Goal: Task Accomplishment & Management: Manage account settings

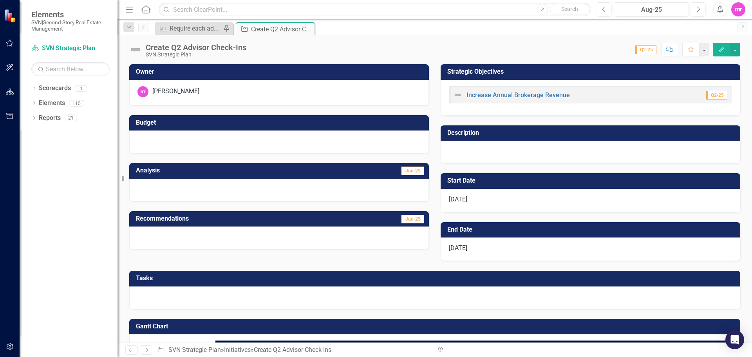
click at [723, 51] on icon "Edit" at bounding box center [721, 49] width 7 height 5
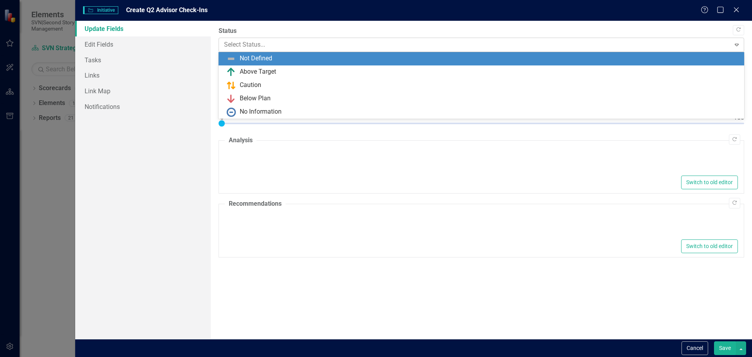
click at [258, 48] on div at bounding box center [475, 45] width 502 height 11
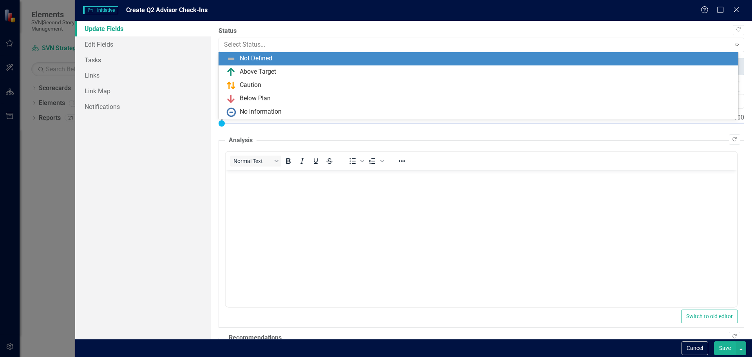
click at [266, 32] on label "Status" at bounding box center [482, 31] width 526 height 9
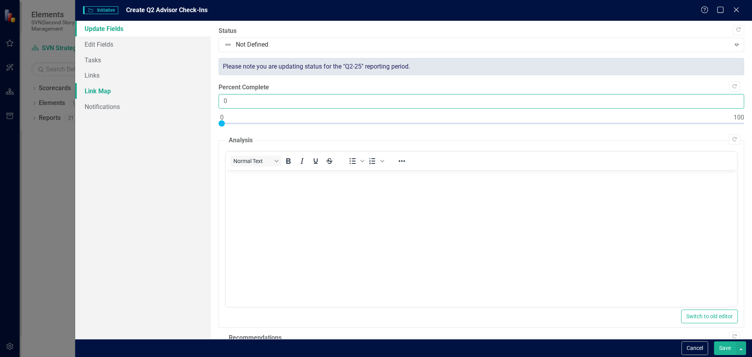
drag, startPoint x: 255, startPoint y: 99, endPoint x: 170, endPoint y: 91, distance: 85.4
click at [170, 93] on div "Update Fields Edit Fields Tasks Links Link Map Notifications "Update" fields in…" at bounding box center [413, 180] width 677 height 318
type input "100"
click at [240, 183] on body "Rich Text Area. Press ALT-0 for help." at bounding box center [481, 229] width 512 height 118
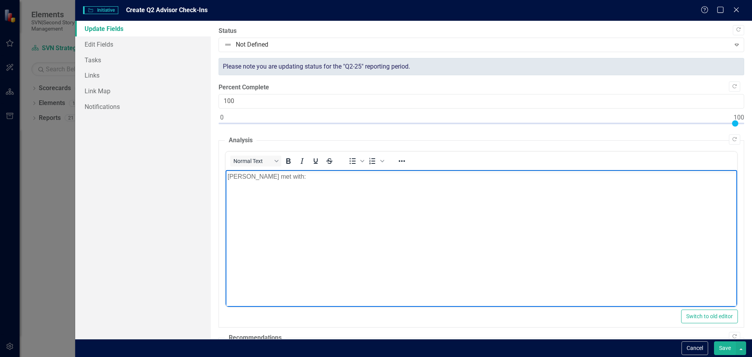
click at [236, 192] on body "Kelly met with:" at bounding box center [481, 229] width 512 height 118
click at [259, 189] on body "Kelly met with:" at bounding box center [481, 229] width 512 height 118
click at [272, 179] on p "Kelly met with:" at bounding box center [481, 176] width 508 height 9
click at [228, 176] on p "Kelly met with:" at bounding box center [481, 176] width 508 height 9
click at [270, 194] on li "[PERSON_NAME]" at bounding box center [489, 191] width 492 height 9
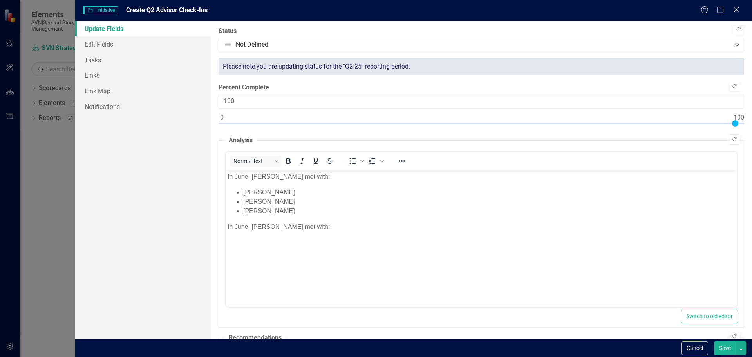
click at [682, 310] on button "Switch to old editor" at bounding box center [710, 317] width 57 height 14
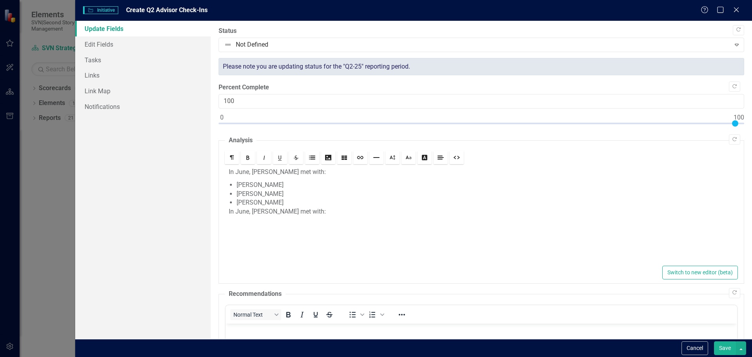
click at [276, 205] on li "Nick Petras" at bounding box center [486, 202] width 498 height 9
click at [312, 225] on p "In June, Tiffanie met with:" at bounding box center [482, 225] width 506 height 9
click at [233, 236] on p at bounding box center [482, 238] width 506 height 9
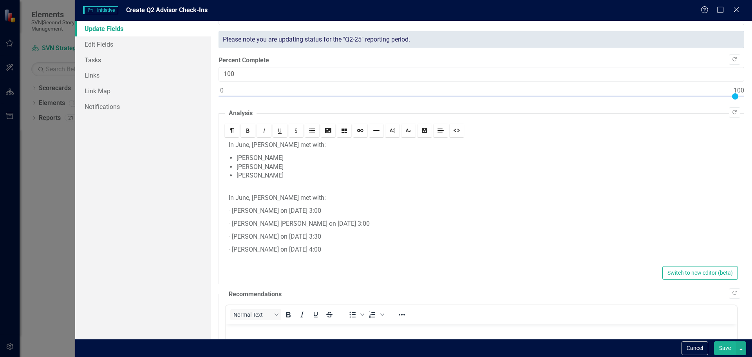
scroll to position [39, 0]
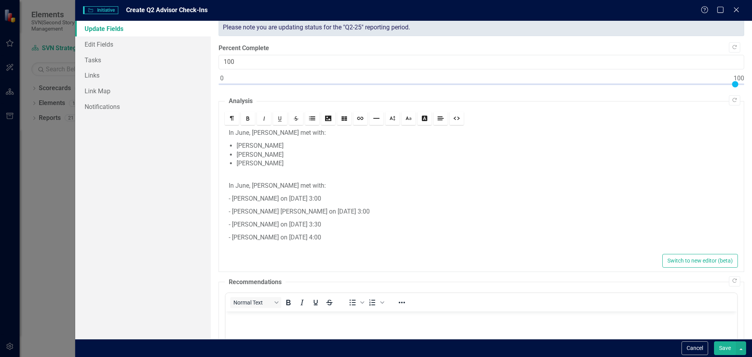
click at [727, 350] on button "Save" at bounding box center [725, 348] width 22 height 14
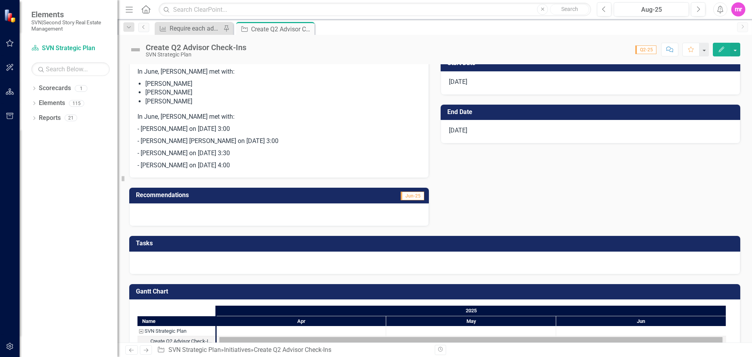
scroll to position [138, 0]
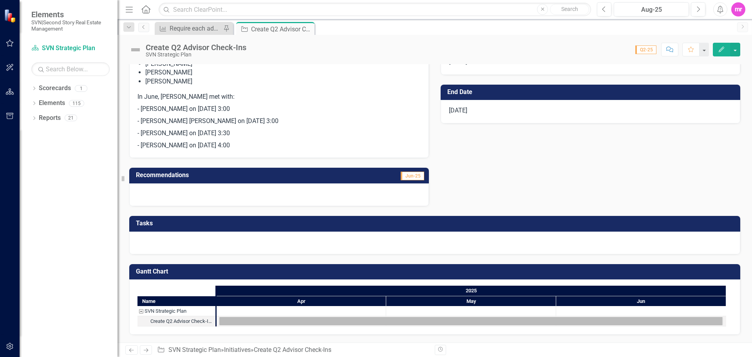
click at [573, 310] on div at bounding box center [642, 311] width 170 height 10
click at [557, 323] on div "Task: Start date: 2025-04-01 End date: 2025-06-30" at bounding box center [471, 321] width 504 height 8
click at [723, 52] on icon "Edit" at bounding box center [721, 49] width 7 height 5
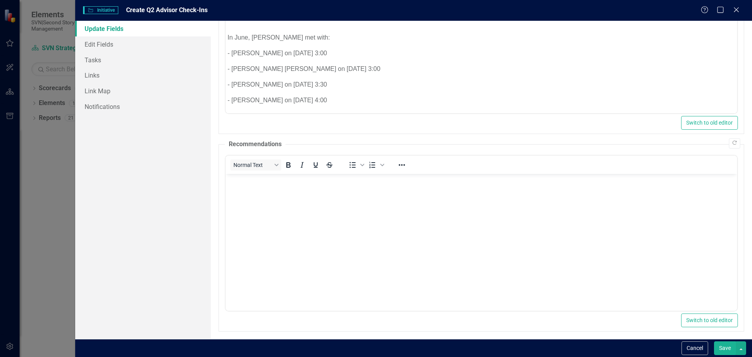
scroll to position [198, 0]
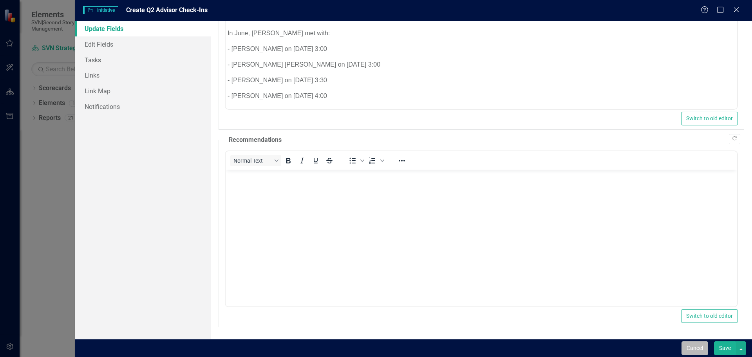
click at [699, 350] on button "Cancel" at bounding box center [695, 348] width 27 height 14
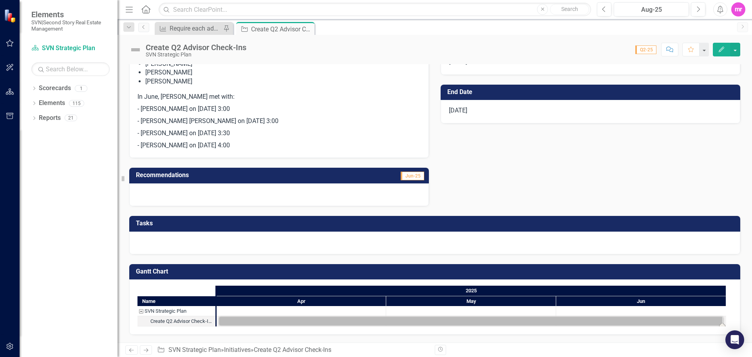
click at [720, 50] on icon "Edit" at bounding box center [721, 49] width 7 height 5
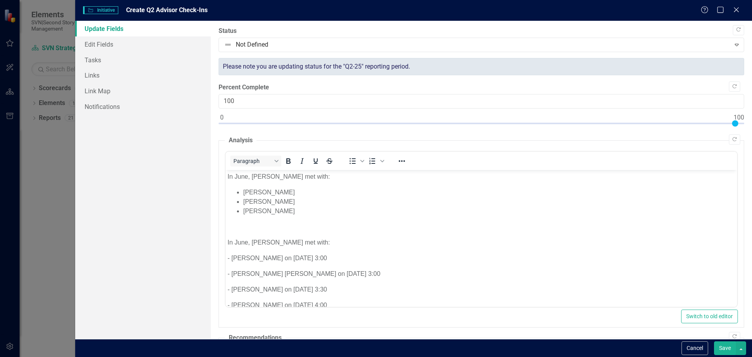
scroll to position [0, 0]
click at [118, 45] on link "Edit Fields" at bounding box center [143, 44] width 136 height 16
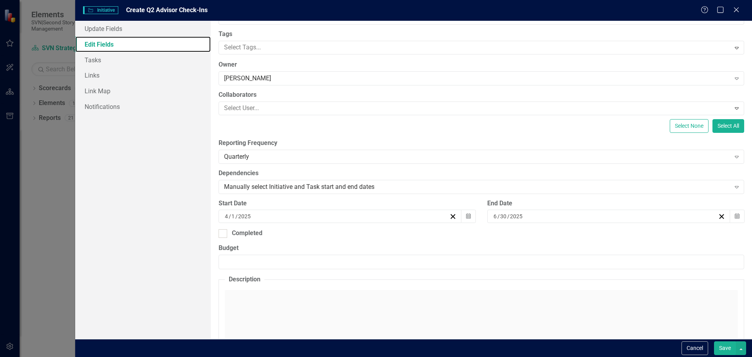
scroll to position [78, 0]
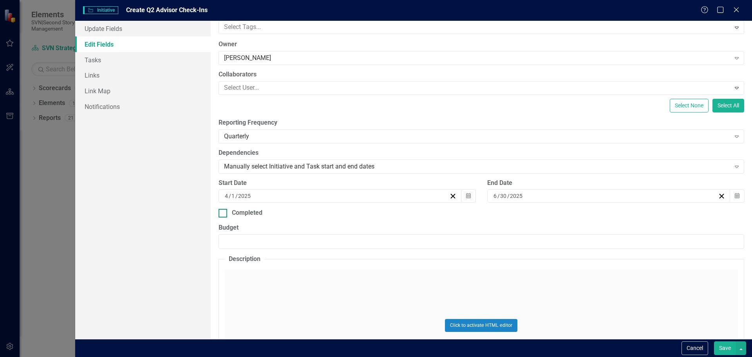
click at [224, 215] on div at bounding box center [223, 213] width 9 height 9
click at [224, 214] on input "Completed" at bounding box center [221, 211] width 5 height 5
checkbox input "true"
click at [274, 241] on div "9 / 9 / 2025" at bounding box center [471, 241] width 495 height 8
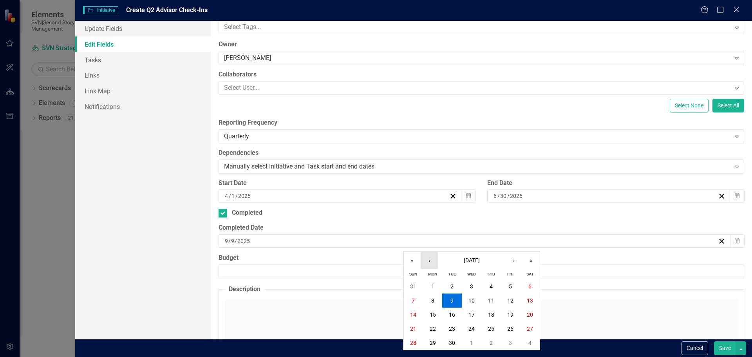
click at [431, 261] on button "‹" at bounding box center [429, 260] width 17 height 17
click at [426, 257] on button "‹" at bounding box center [429, 260] width 17 height 17
click at [432, 315] on abbr "16" at bounding box center [433, 315] width 6 height 6
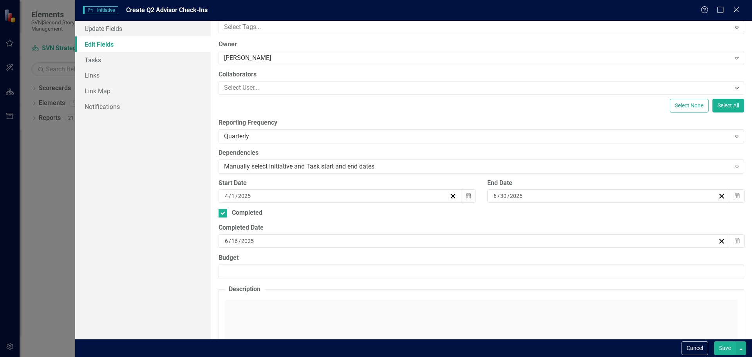
click at [380, 317] on div "Click to activate HTML editor" at bounding box center [481, 356] width 513 height 112
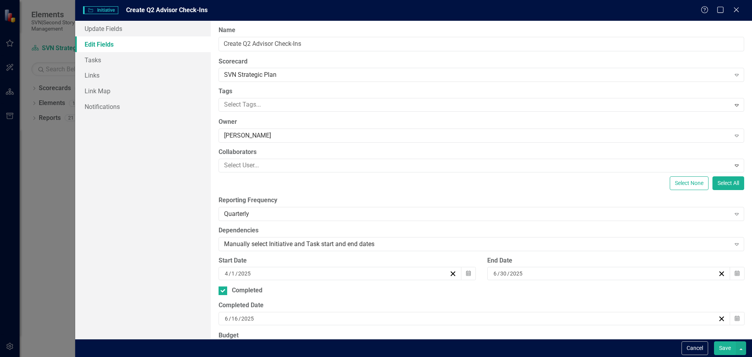
scroll to position [0, 0]
click at [725, 348] on button "Save" at bounding box center [725, 348] width 22 height 14
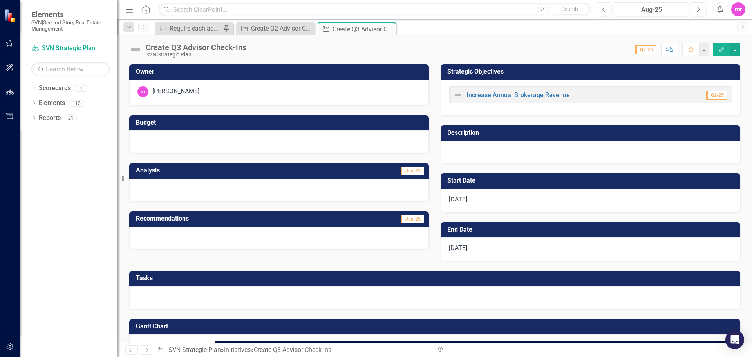
click at [721, 48] on icon "Edit" at bounding box center [721, 49] width 7 height 5
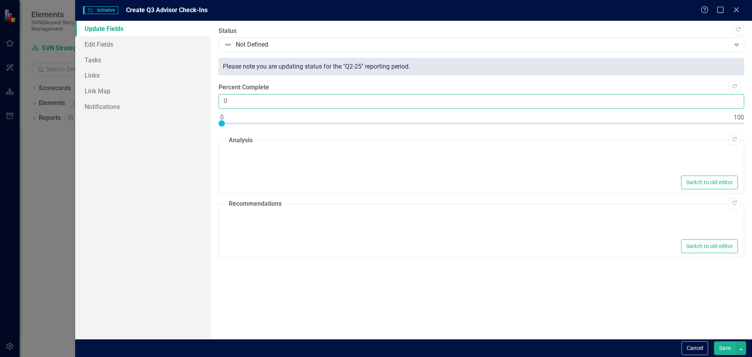
drag, startPoint x: 239, startPoint y: 102, endPoint x: 219, endPoint y: 100, distance: 20.1
click at [219, 100] on input "0" at bounding box center [482, 101] width 526 height 15
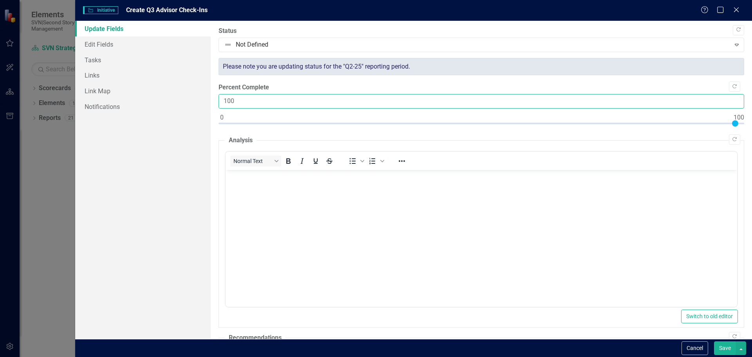
type input "100"
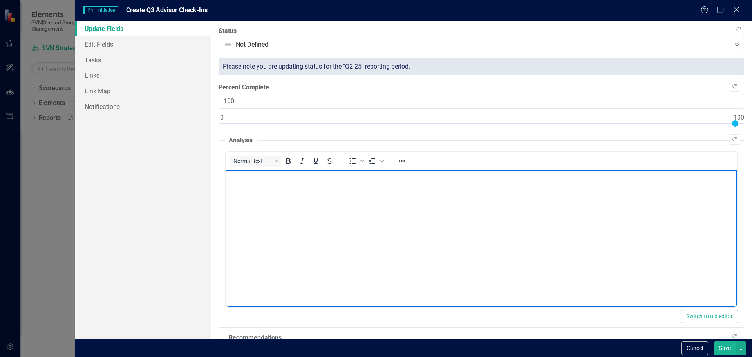
click at [265, 191] on body "Rich Text Area. Press ALT-0 for help." at bounding box center [481, 229] width 512 height 118
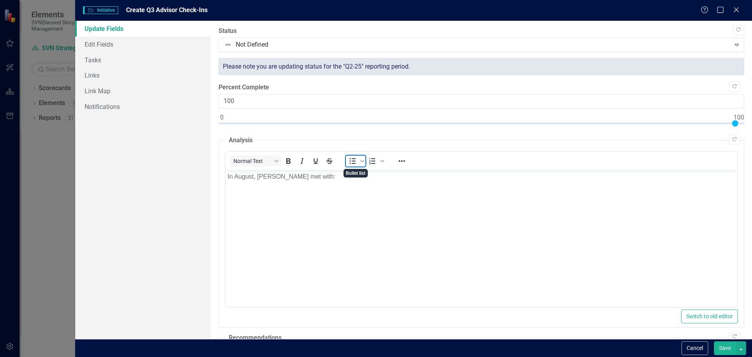
click at [350, 165] on icon "Bullet list" at bounding box center [352, 160] width 9 height 9
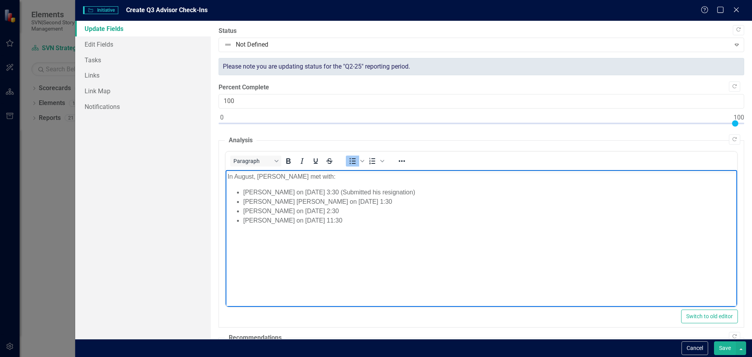
click at [338, 223] on li "John Markley on 8/21 at 11:30" at bounding box center [489, 220] width 492 height 9
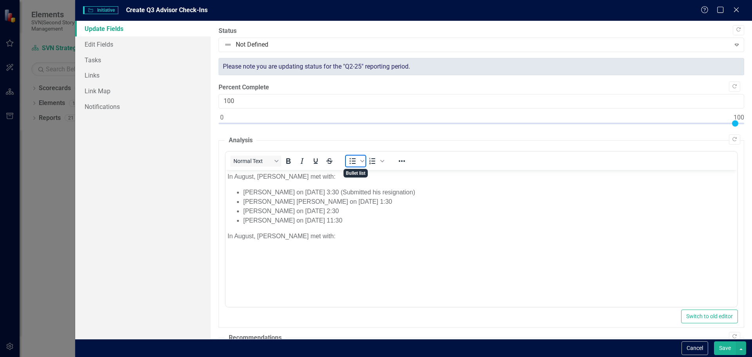
click at [353, 161] on icon "Bullet list" at bounding box center [353, 161] width 6 height 6
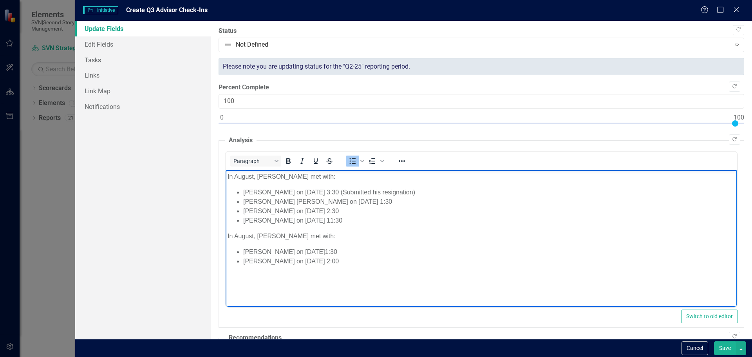
click at [315, 252] on li "Bianca Pichardo on 9/3 at1:30" at bounding box center [489, 251] width 492 height 9
click at [331, 259] on li "Chandler Hale on 9/3 at 2:00" at bounding box center [489, 260] width 492 height 9
click at [338, 220] on li "John Markley on 8/21 at 11:30" at bounding box center [489, 220] width 492 height 9
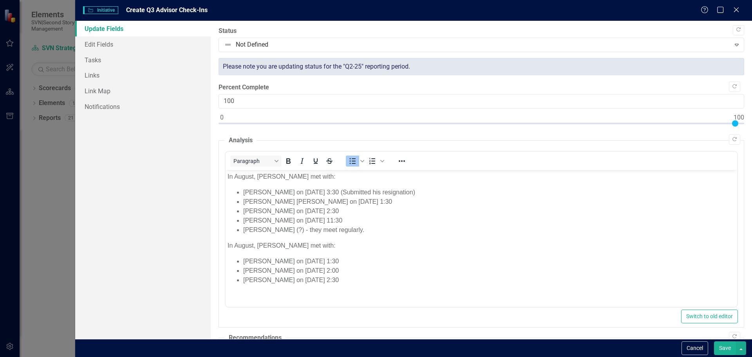
click at [727, 348] on button "Save" at bounding box center [725, 348] width 22 height 14
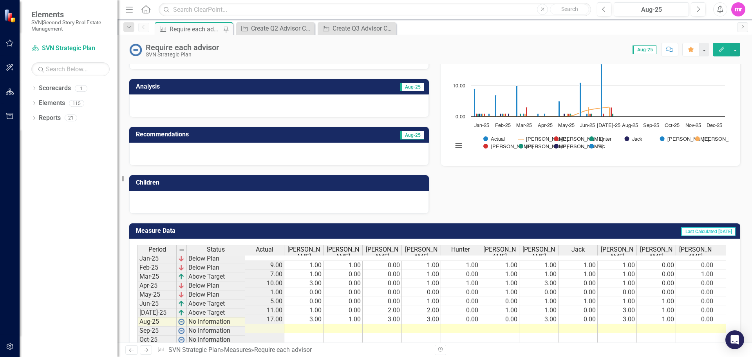
scroll to position [94, 0]
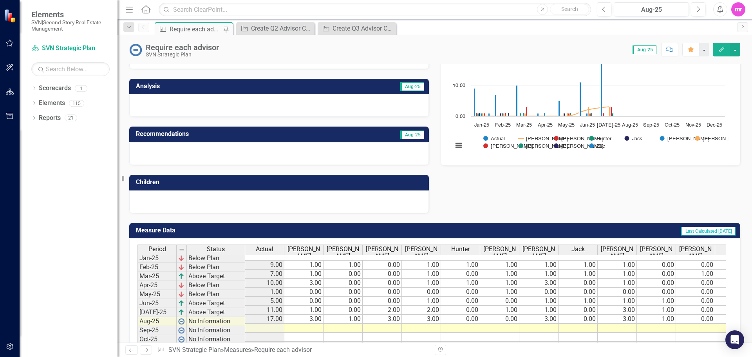
click at [721, 53] on button "Edit" at bounding box center [721, 50] width 17 height 14
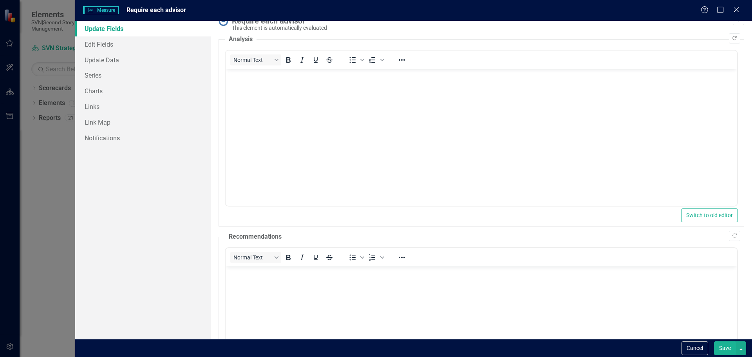
scroll to position [0, 0]
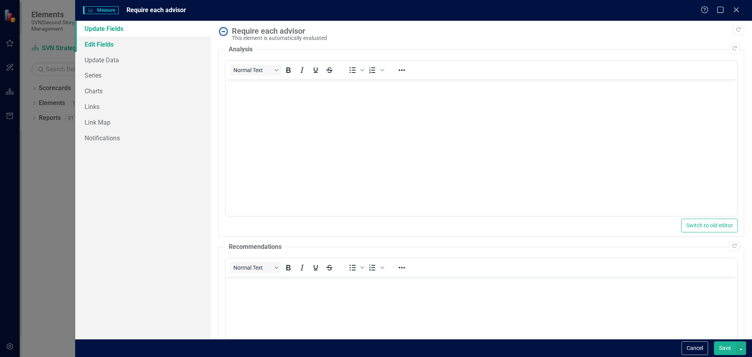
click at [96, 47] on link "Edit Fields" at bounding box center [143, 44] width 136 height 16
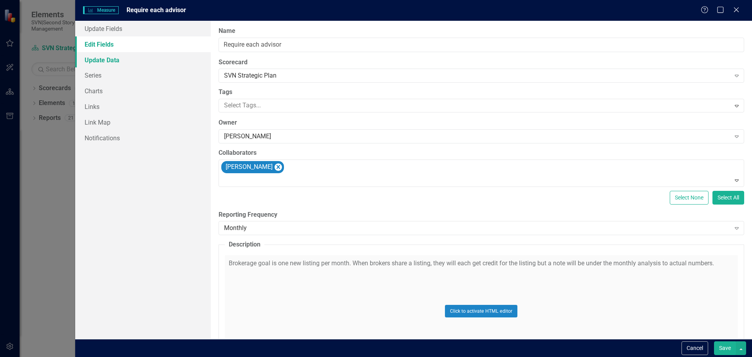
click at [114, 61] on link "Update Data" at bounding box center [143, 60] width 136 height 16
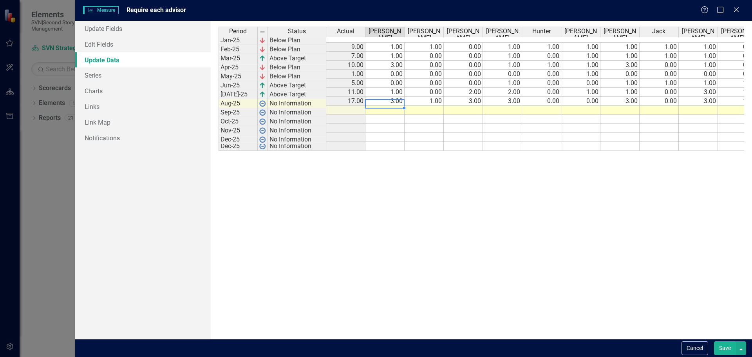
click at [384, 106] on td at bounding box center [385, 110] width 39 height 9
click at [378, 106] on td at bounding box center [385, 110] width 39 height 9
type textarea "2"
click at [428, 106] on td at bounding box center [424, 110] width 39 height 9
type textarea "0"
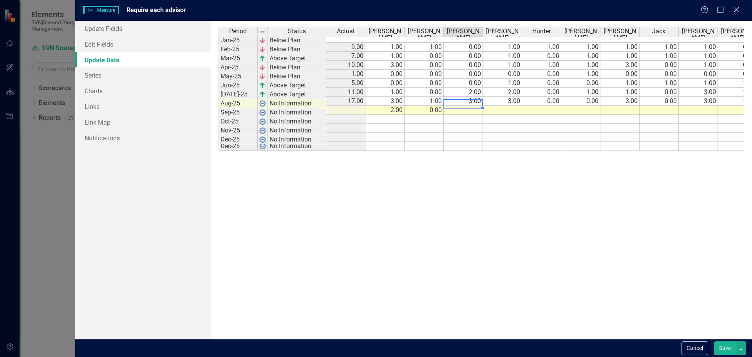
click at [475, 106] on td at bounding box center [463, 110] width 39 height 9
type textarea "0"
type textarea "2"
type textarea "0"
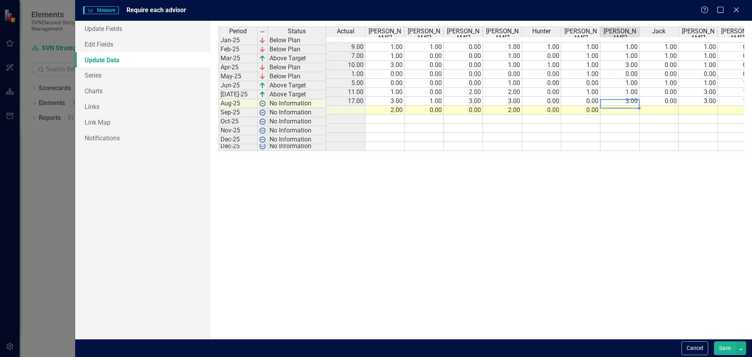
type textarea "0"
type textarea "2"
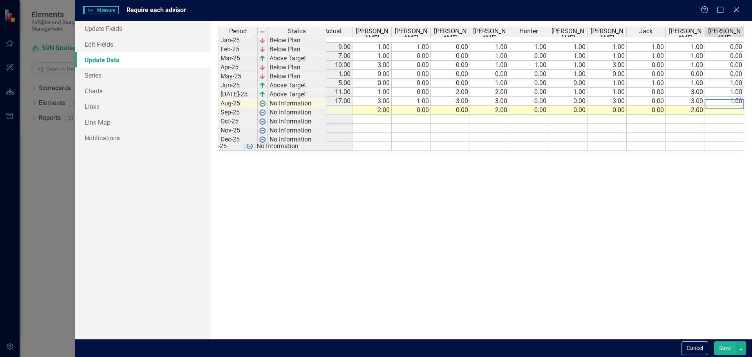
type textarea "0"
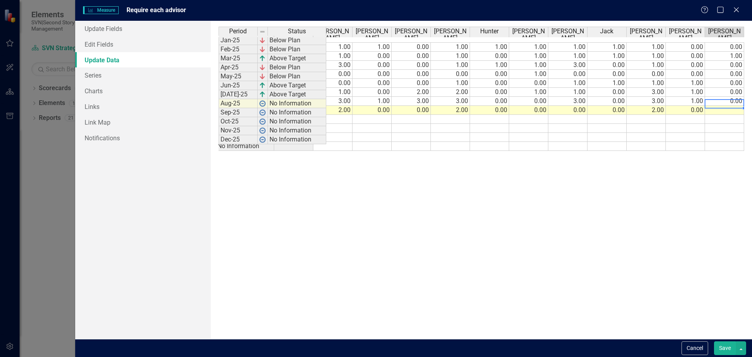
type textarea "0"
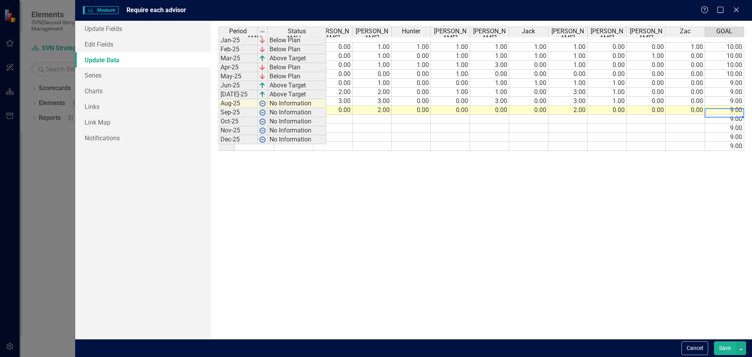
click at [727, 115] on td "9.00" at bounding box center [724, 119] width 39 height 9
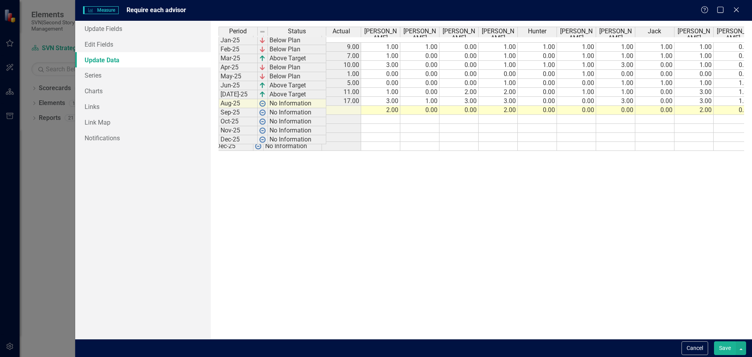
scroll to position [0, 0]
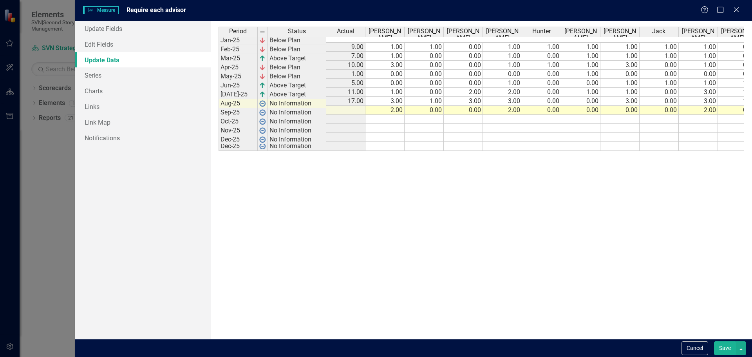
click at [343, 187] on div "Period Status Actual Baker Bianca Brian Chandler H Hunter John Matthew Jack Kel…" at bounding box center [482, 180] width 526 height 306
type textarea "8"
click at [723, 349] on button "Save" at bounding box center [725, 348] width 22 height 14
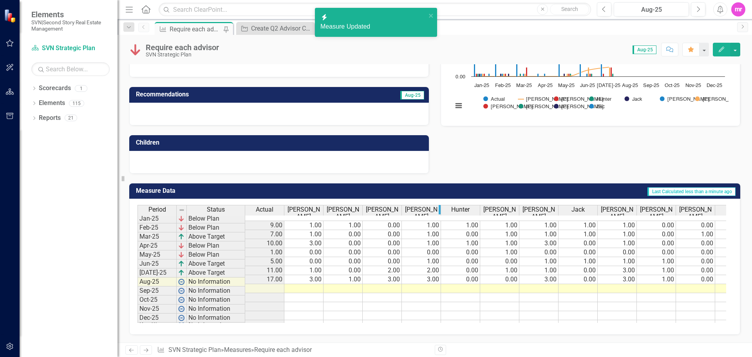
scroll to position [140, 0]
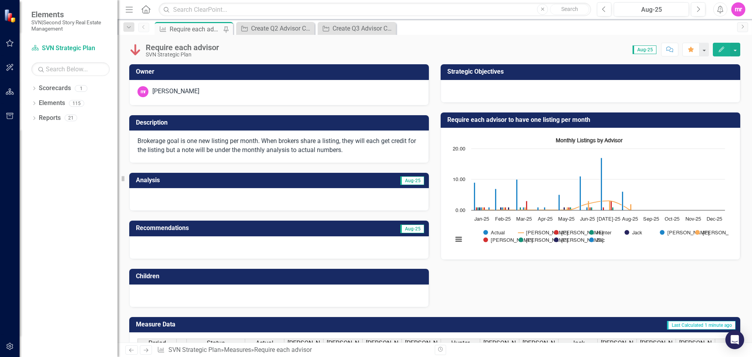
click at [407, 183] on span "Aug-25" at bounding box center [413, 180] width 24 height 9
click at [722, 51] on icon "Edit" at bounding box center [721, 49] width 7 height 5
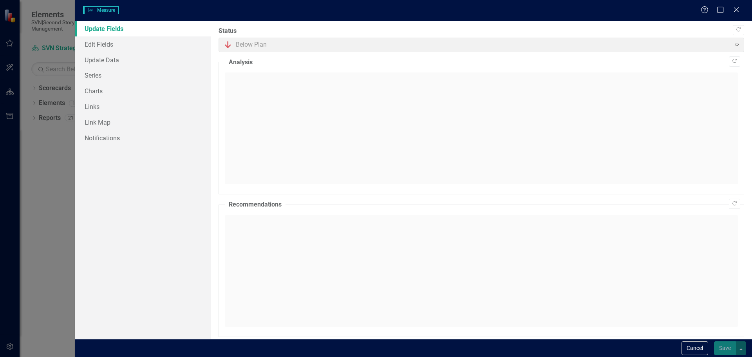
click at [243, 85] on div at bounding box center [481, 129] width 513 height 112
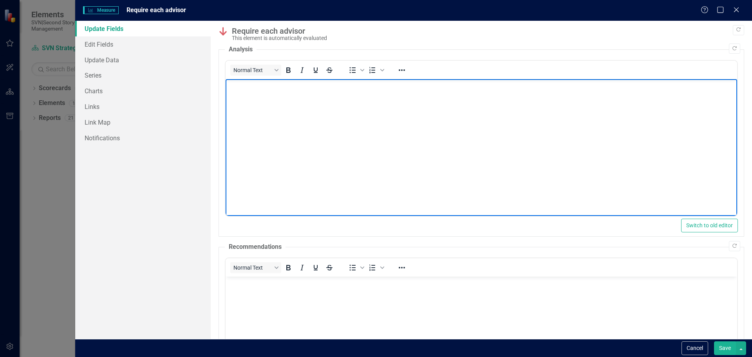
click at [239, 93] on body "Rich Text Area. Press ALT-0 for help." at bounding box center [481, 138] width 512 height 118
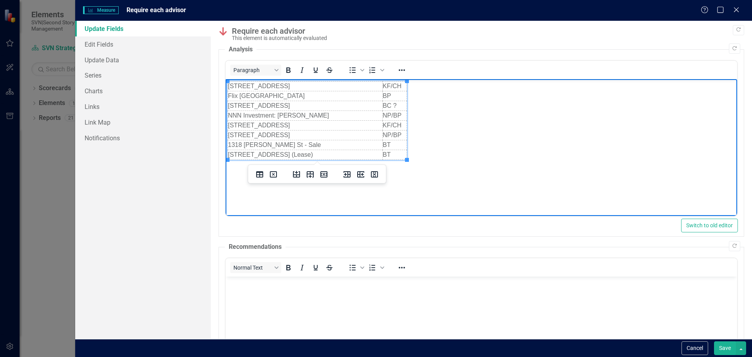
click at [380, 83] on td "423 Market St" at bounding box center [305, 87] width 155 height 10
drag, startPoint x: 383, startPoint y: 83, endPoint x: 313, endPoint y: 87, distance: 70.3
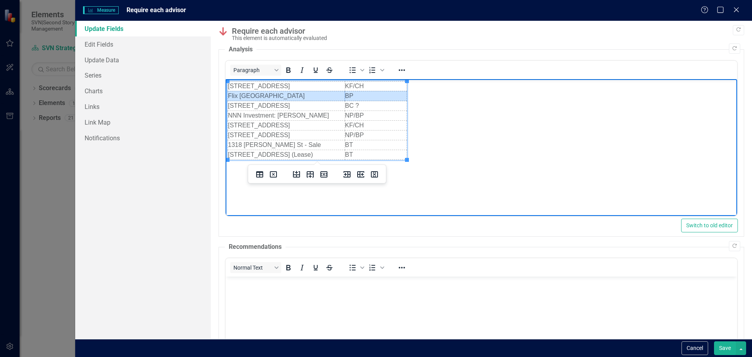
drag, startPoint x: 395, startPoint y: 94, endPoint x: 234, endPoint y: 96, distance: 161.5
click at [234, 96] on tr "Flix North America BP" at bounding box center [317, 96] width 179 height 10
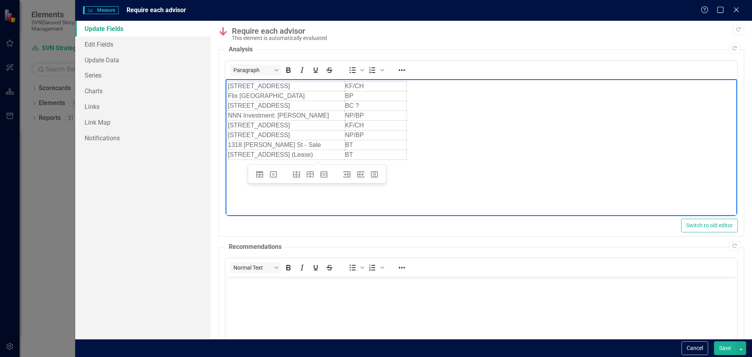
click at [444, 100] on body "423 Market St KF/CH Flix North America BP 2101 Chestnut St BC ? NNN Investment:…" at bounding box center [481, 138] width 512 height 118
drag, startPoint x: 407, startPoint y: 83, endPoint x: 369, endPoint y: 85, distance: 38.1
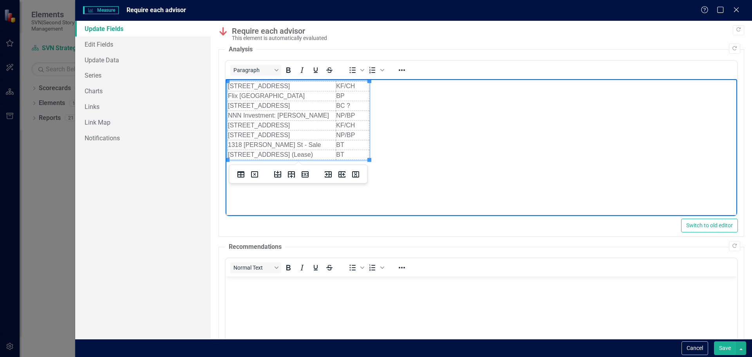
drag, startPoint x: 360, startPoint y: 87, endPoint x: 352, endPoint y: 87, distance: 8.7
click at [352, 87] on td "KF/CH" at bounding box center [352, 87] width 33 height 10
click at [343, 174] on icon "Insert column after" at bounding box center [342, 174] width 7 height 6
drag, startPoint x: 370, startPoint y: 89, endPoint x: 381, endPoint y: 92, distance: 12.0
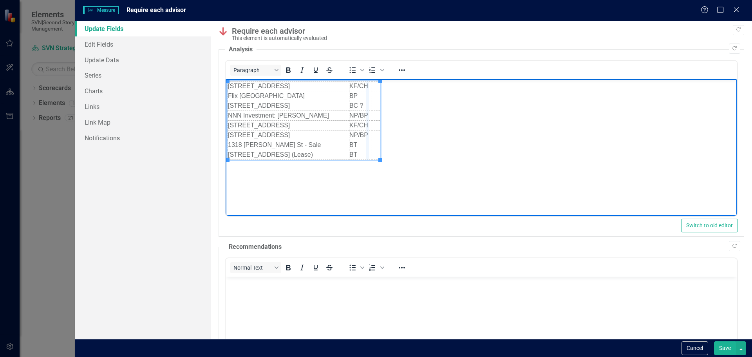
drag, startPoint x: 372, startPoint y: 88, endPoint x: 368, endPoint y: 88, distance: 4.7
drag, startPoint x: 350, startPoint y: 84, endPoint x: 315, endPoint y: 87, distance: 35.1
drag, startPoint x: 381, startPoint y: 96, endPoint x: 392, endPoint y: 98, distance: 11.5
click at [384, 87] on td "Rich Text Area. Press ALT-0 for help." at bounding box center [387, 87] width 8 height 10
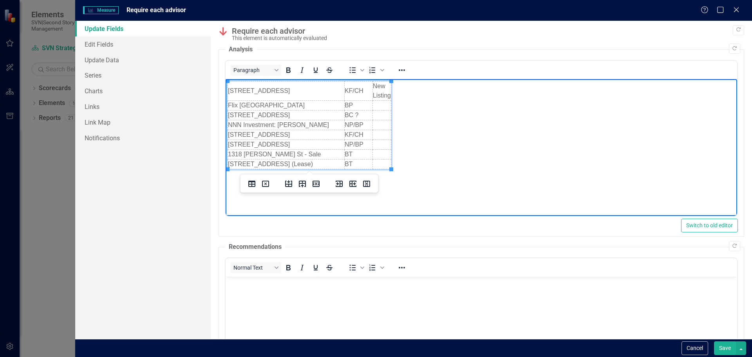
click at [382, 105] on td "Rich Text Area. Press ALT-0 for help." at bounding box center [381, 106] width 18 height 10
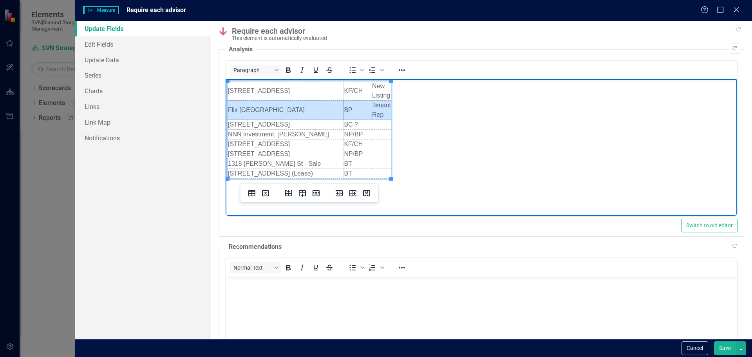
drag, startPoint x: 387, startPoint y: 114, endPoint x: 272, endPoint y: 103, distance: 115.7
click at [272, 103] on tr "Flix North America BP Tenant Rep" at bounding box center [309, 110] width 163 height 19
click at [330, 69] on icon "Strikethrough" at bounding box center [329, 69] width 9 height 9
drag, startPoint x: 391, startPoint y: 81, endPoint x: 416, endPoint y: 83, distance: 24.8
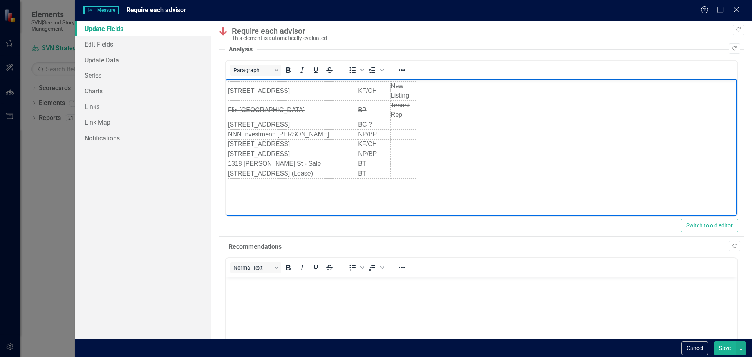
drag, startPoint x: 417, startPoint y: 85, endPoint x: 450, endPoint y: 94, distance: 35.0
click at [417, 85] on body "423 Market St KF/CH New Listing Flix North America BP Tenant Rep 2101 Chestnut …" at bounding box center [481, 138] width 512 height 118
click at [455, 95] on body "423 Market St KF/CH New Listing Flix North America BP Tenant Rep 2101 Chestnut …" at bounding box center [481, 138] width 512 height 118
click at [408, 87] on td "New Listing" at bounding box center [402, 91] width 25 height 19
drag, startPoint x: 416, startPoint y: 89, endPoint x: 433, endPoint y: 90, distance: 17.3
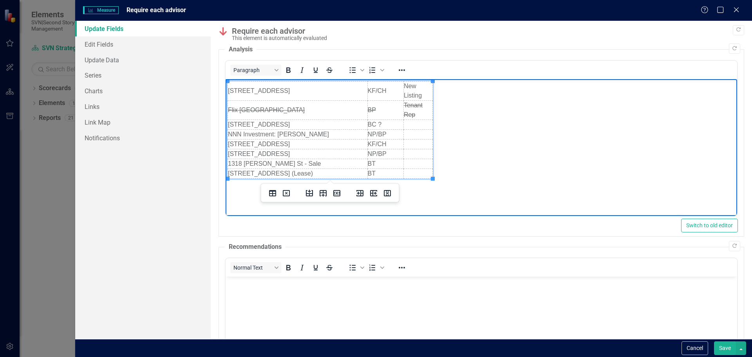
click at [411, 123] on td "Rich Text Area. Press ALT-0 for help." at bounding box center [417, 125] width 29 height 10
click at [389, 121] on td "BC ?" at bounding box center [385, 125] width 36 height 10
drag, startPoint x: 422, startPoint y: 125, endPoint x: 269, endPoint y: 122, distance: 153.3
click at [269, 122] on tr "2101 Chestnut St BC Old" at bounding box center [330, 125] width 205 height 10
click at [329, 70] on icon "Strikethrough" at bounding box center [329, 70] width 6 height 1
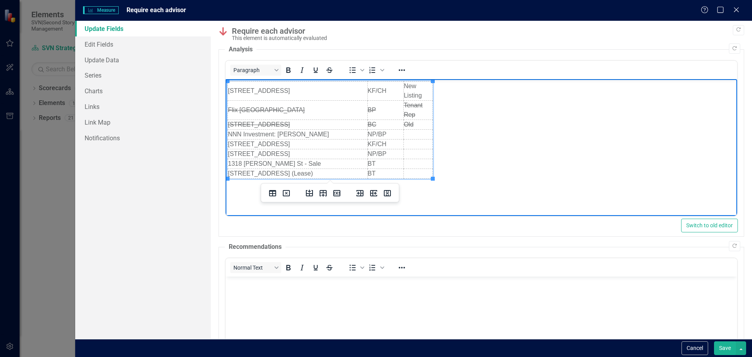
click at [413, 134] on td "Rich Text Area. Press ALT-0 for help." at bounding box center [417, 135] width 29 height 10
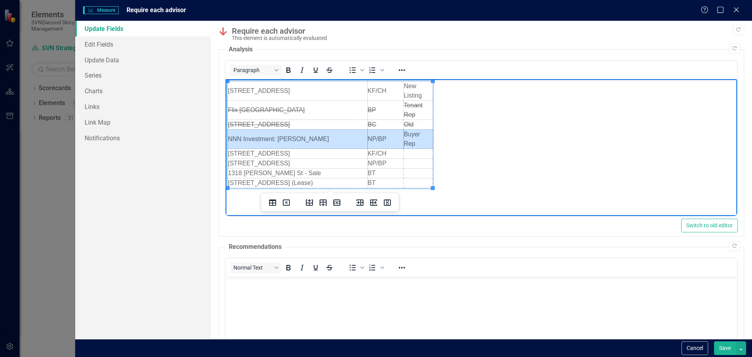
drag, startPoint x: 422, startPoint y: 145, endPoint x: 239, endPoint y: 136, distance: 182.5
click at [239, 136] on tr "NNN Investment: Jimmy Liu NP/BP Buyer Rep" at bounding box center [330, 139] width 205 height 19
click at [330, 70] on icon "Strikethrough" at bounding box center [329, 70] width 6 height 1
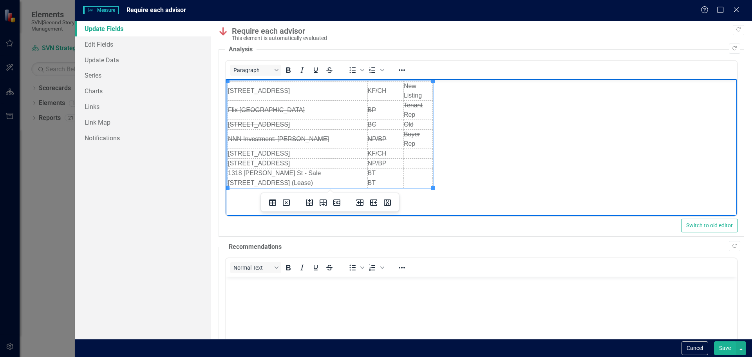
click at [410, 154] on td "Rich Text Area. Press ALT-0 for help." at bounding box center [417, 154] width 29 height 10
drag, startPoint x: 426, startPoint y: 94, endPoint x: 402, endPoint y: 87, distance: 25.3
click at [402, 87] on html "423 Market St KF/CH New Listing Flix North America BP Tenant Rep 2101 Chestnut …" at bounding box center [481, 138] width 512 height 118
copy tr "New Listing"
click at [413, 151] on td "Rich Text Area. Press ALT-0 for help." at bounding box center [417, 154] width 29 height 10
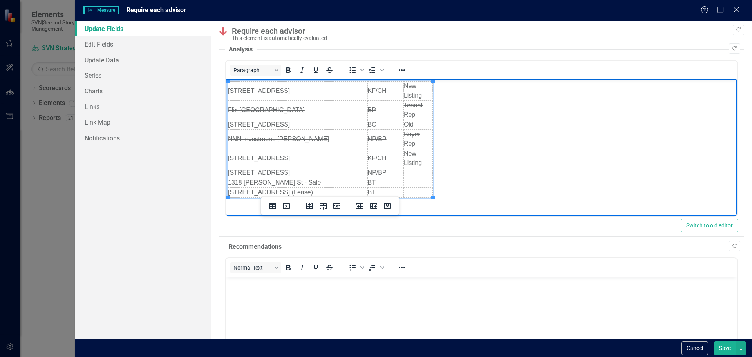
click at [412, 182] on td "Rich Text Area. Press ALT-0 for help." at bounding box center [417, 183] width 29 height 10
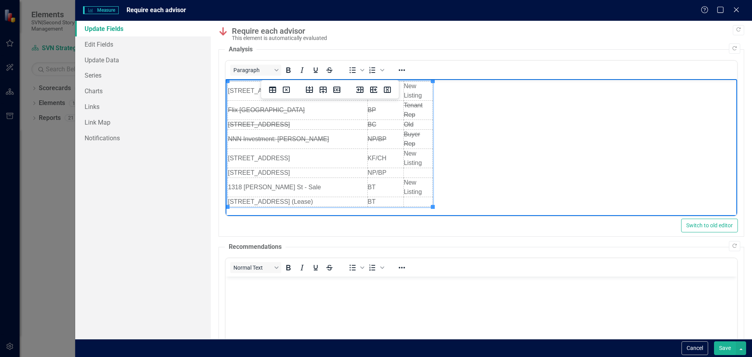
click at [411, 202] on td "Rich Text Area. Press ALT-0 for help." at bounding box center [417, 202] width 29 height 10
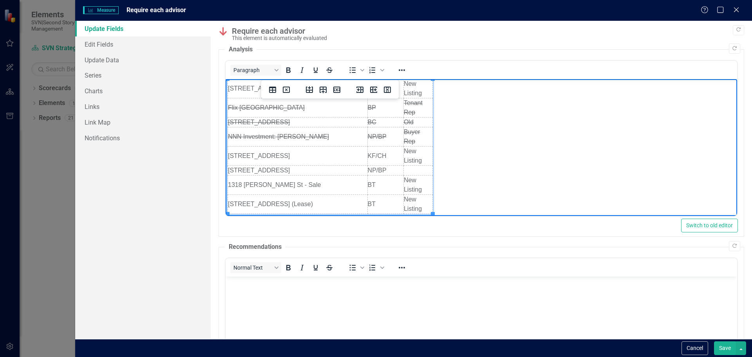
click at [416, 169] on td "Rich Text Area. Press ALT-0 for help." at bounding box center [417, 171] width 29 height 10
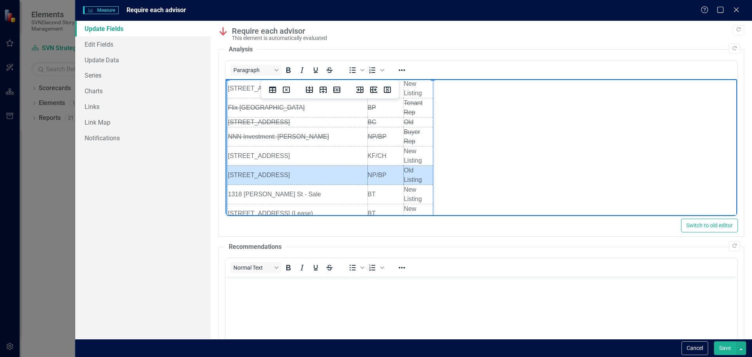
drag, startPoint x: 426, startPoint y: 181, endPoint x: 259, endPoint y: 173, distance: 167.1
click at [259, 173] on tr "123 E 7th St Suite 100 NP/BP Old Listing" at bounding box center [330, 175] width 205 height 19
click at [328, 69] on icon "Strikethrough" at bounding box center [330, 69] width 4 height 5
click at [548, 167] on body "423 Market St KF/CH New Listing Flix North America BP Tenant Rep 2101 Chestnut …" at bounding box center [481, 151] width 512 height 149
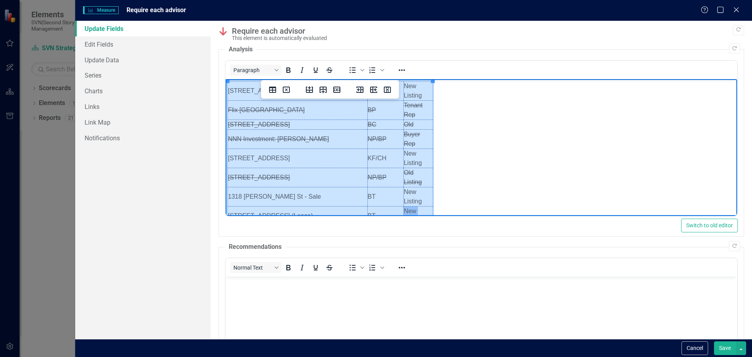
scroll to position [12, 0]
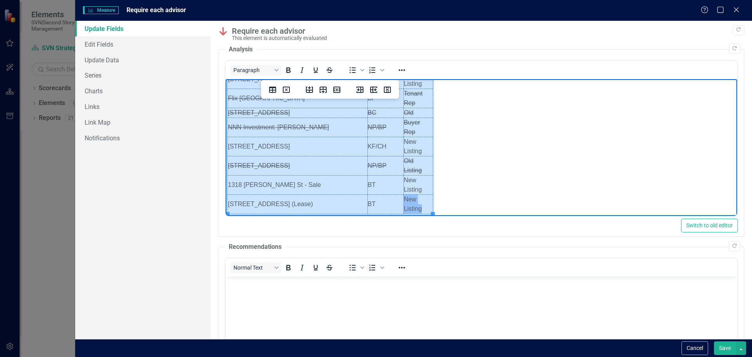
drag, startPoint x: 229, startPoint y: 91, endPoint x: 420, endPoint y: 199, distance: 219.8
click at [420, 199] on tbody "423 Market St KF/CH New Listing Flix North America BP Tenant Rep 2101 Chestnut …" at bounding box center [330, 142] width 205 height 144
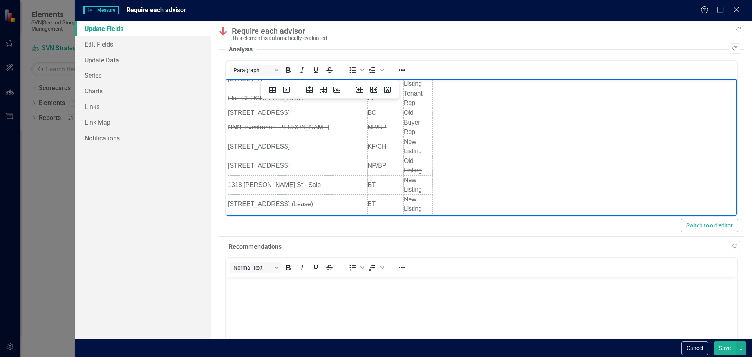
drag, startPoint x: 355, startPoint y: 177, endPoint x: 517, endPoint y: 133, distance: 167.7
click at [517, 133] on body "423 Market St KF/CH New Listing Flix North America BP Tenant Rep 2101 Chestnut …" at bounding box center [481, 141] width 512 height 149
click at [230, 162] on s "123 E 7th St Suite 100" at bounding box center [259, 165] width 62 height 7
click at [324, 92] on icon "Insert row after" at bounding box center [323, 89] width 9 height 9
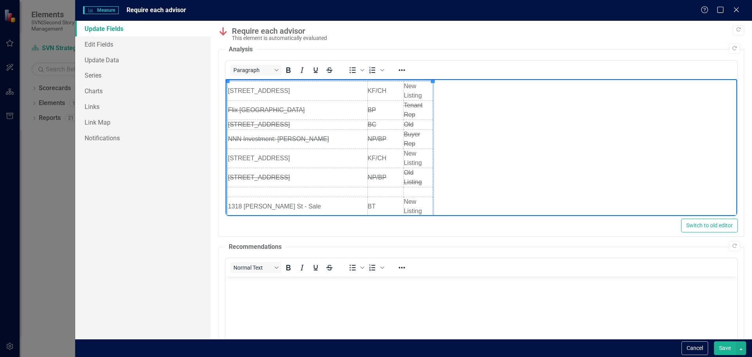
scroll to position [22, 0]
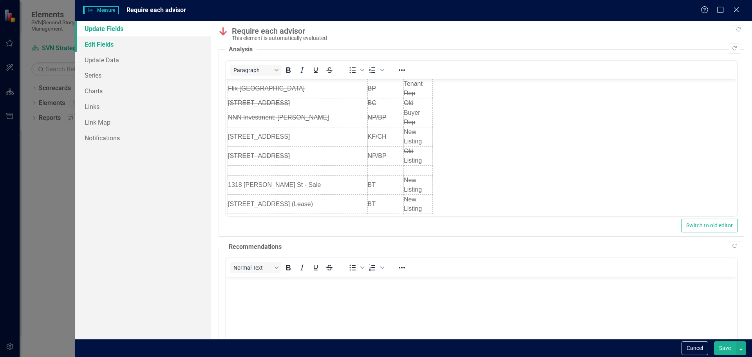
click at [112, 42] on link "Edit Fields" at bounding box center [143, 44] width 136 height 16
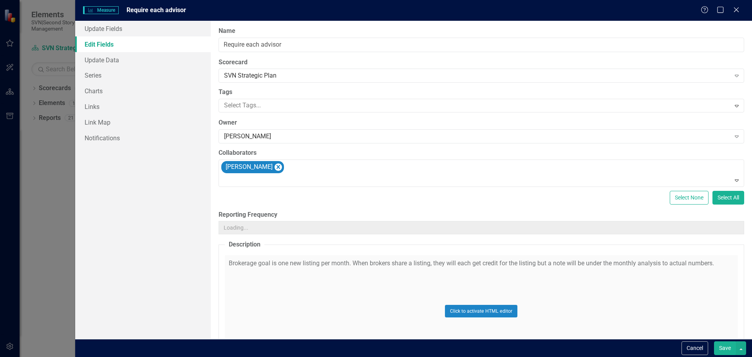
scroll to position [0, 0]
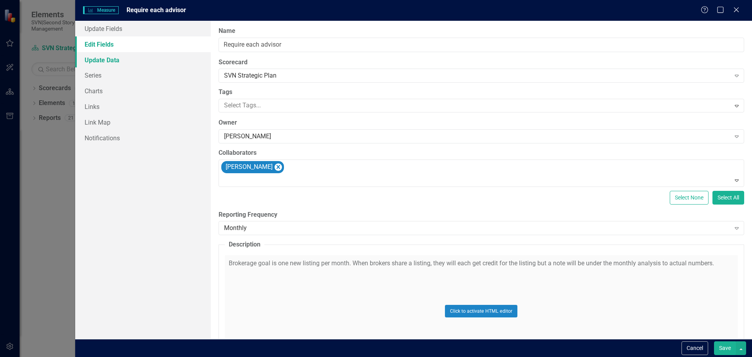
click at [116, 59] on link "Update Data" at bounding box center [143, 60] width 136 height 16
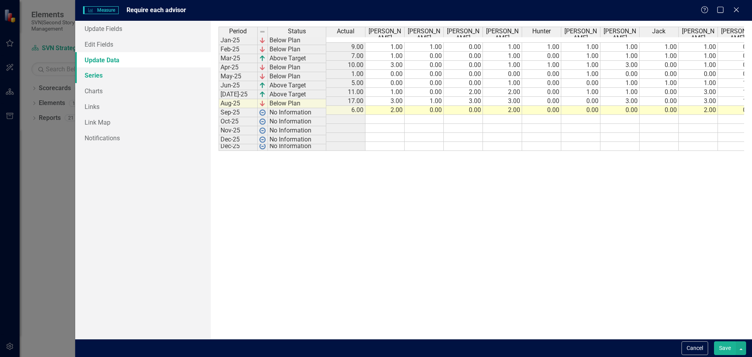
click at [98, 74] on link "Series" at bounding box center [143, 75] width 136 height 16
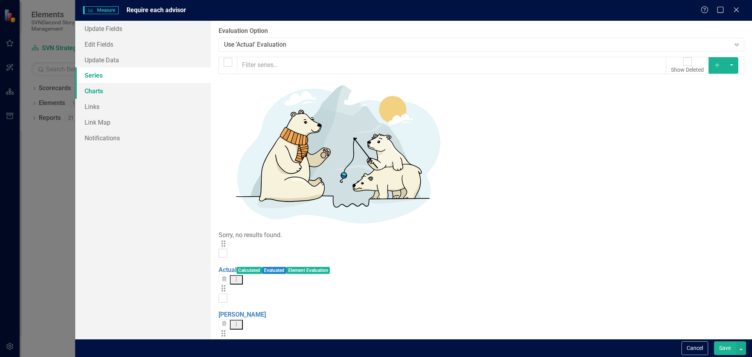
click at [103, 92] on link "Charts" at bounding box center [143, 91] width 136 height 16
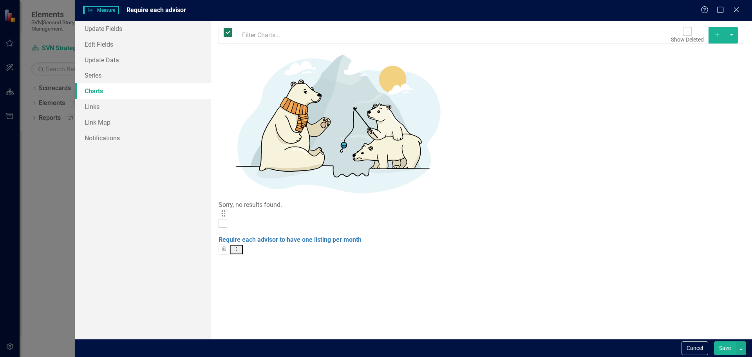
checkbox input "false"
click at [97, 109] on link "Links" at bounding box center [143, 107] width 136 height 16
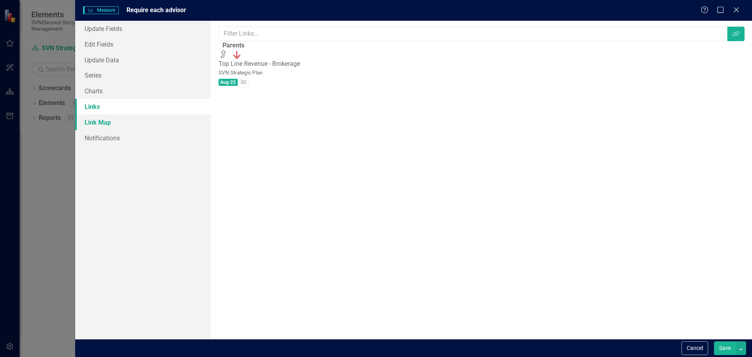
click at [99, 124] on link "Link Map" at bounding box center [143, 122] width 136 height 16
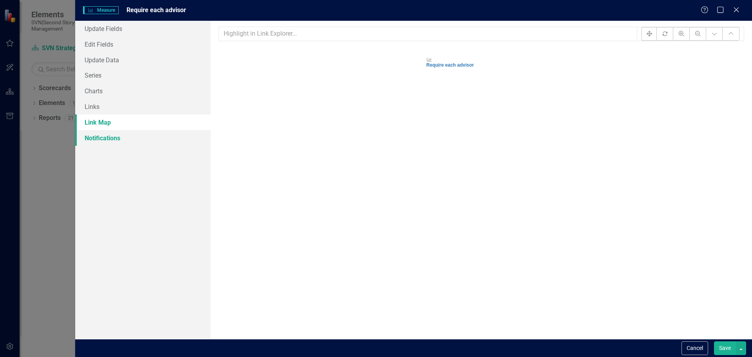
click at [101, 141] on link "Notifications" at bounding box center [143, 138] width 136 height 16
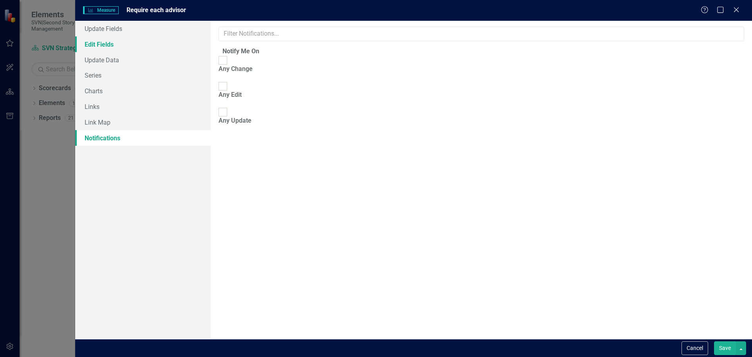
click at [107, 42] on link "Edit Fields" at bounding box center [143, 44] width 136 height 16
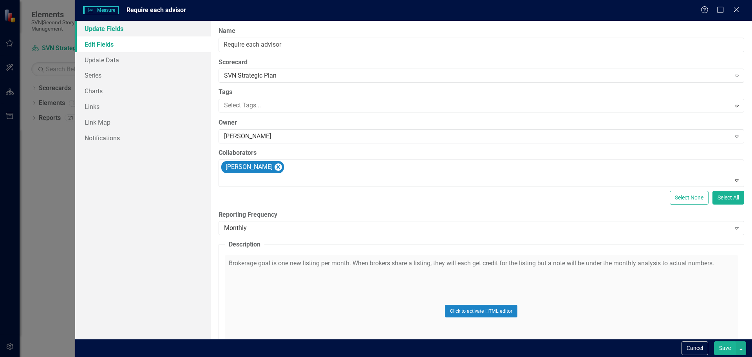
click at [110, 27] on link "Update Fields" at bounding box center [143, 29] width 136 height 16
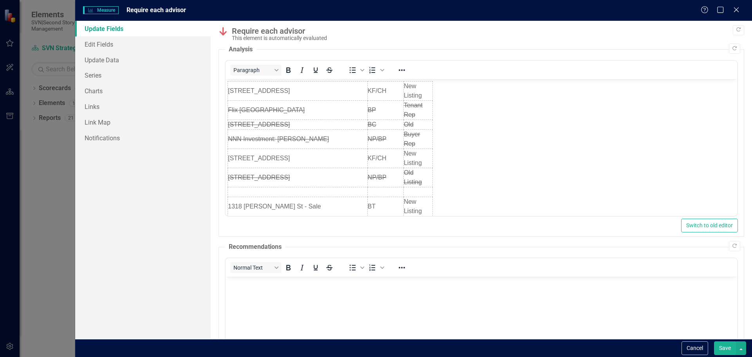
click at [724, 347] on button "Save" at bounding box center [725, 348] width 22 height 14
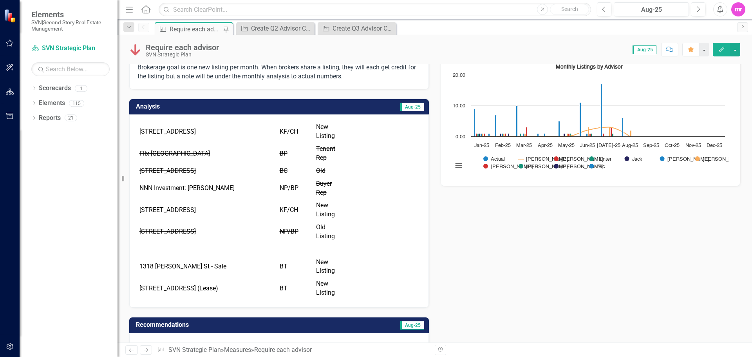
scroll to position [78, 0]
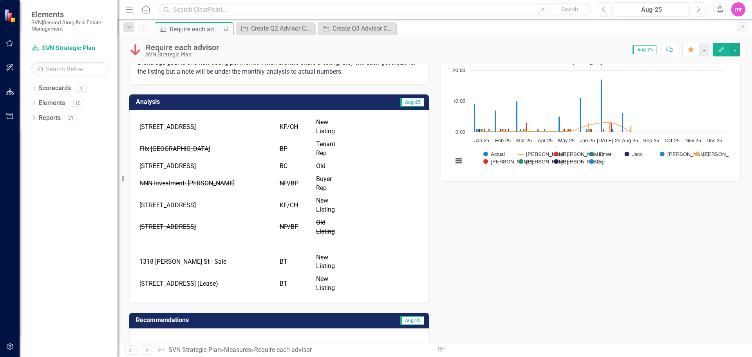
click at [720, 49] on icon "Edit" at bounding box center [721, 49] width 7 height 5
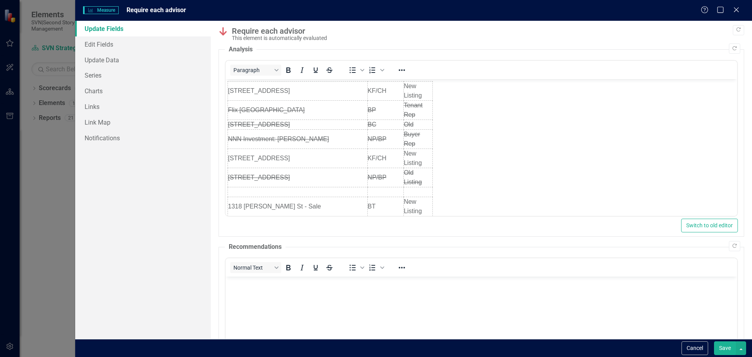
scroll to position [0, 0]
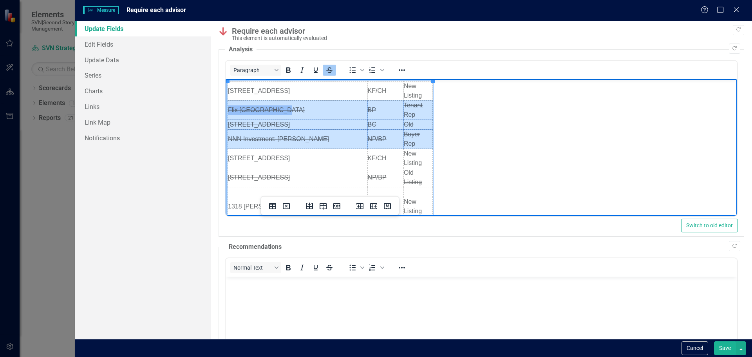
drag, startPoint x: 427, startPoint y: 145, endPoint x: 232, endPoint y: 111, distance: 197.4
click at [232, 111] on tbody "423 Market St KF/CH New Listing Flix North America BP Tenant Rep 2101 Chestnut …" at bounding box center [330, 159] width 205 height 154
click at [288, 206] on icon "Delete table" at bounding box center [286, 205] width 9 height 9
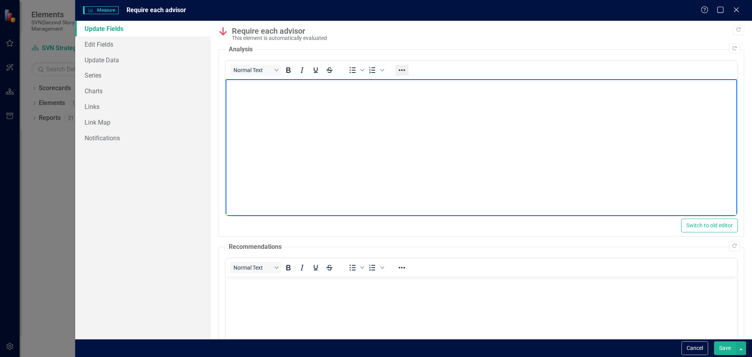
click at [404, 68] on icon "Reveal or hide additional toolbar items" at bounding box center [401, 69] width 9 height 9
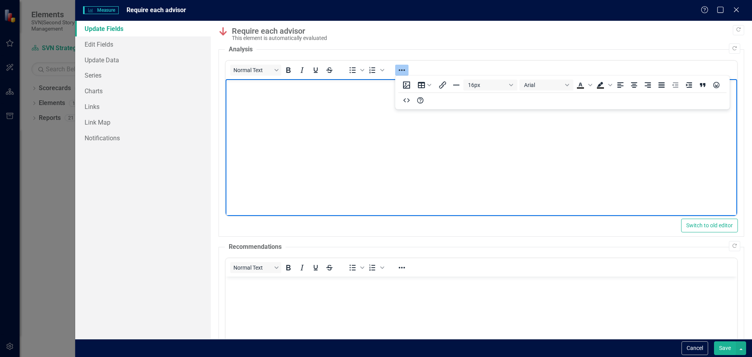
click at [294, 108] on body "Rich Text Area. Press ALT-0 for help." at bounding box center [481, 138] width 512 height 118
click at [350, 73] on icon "Bullet list" at bounding box center [353, 70] width 6 height 6
click at [303, 111] on li "Chandler (423 Market)" at bounding box center [489, 113] width 492 height 9
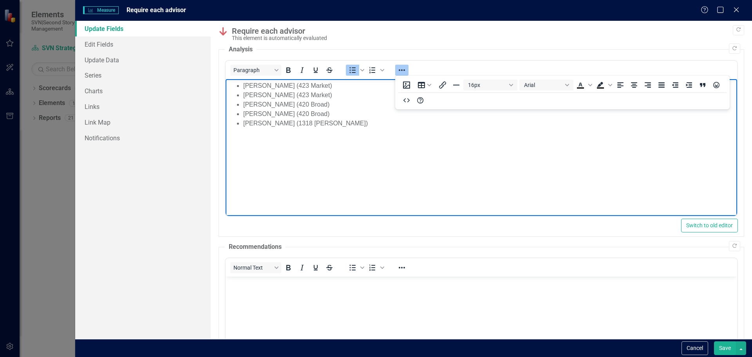
click at [326, 121] on li "Baker (1318 Underwood)" at bounding box center [489, 123] width 492 height 9
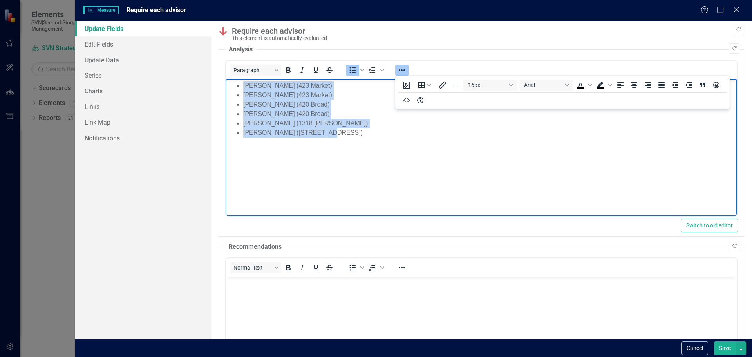
drag, startPoint x: 330, startPoint y: 128, endPoint x: 235, endPoint y: 85, distance: 103.7
click at [235, 85] on ul "Kelly (423 Market) Chandler (423 Market) Kelly (420 Broad) Chandler (420 Broad)…" at bounding box center [481, 109] width 508 height 56
copy ul "Kelly (423 Market) Chandler (423 Market) Kelly (420 Broad) Chandler (420 Broad)…"
click at [358, 134] on li "Baker (302 W Cherokee St)" at bounding box center [489, 132] width 492 height 9
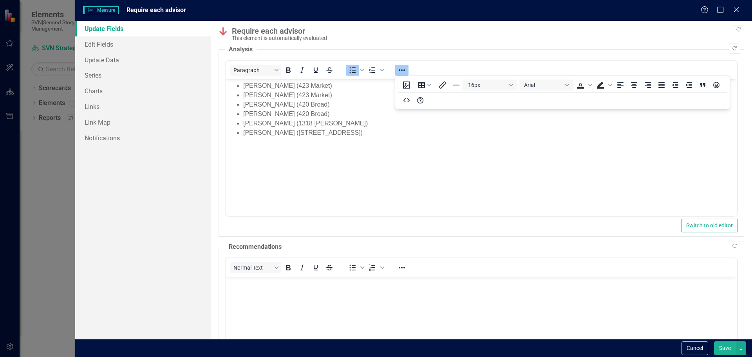
click at [720, 350] on button "Save" at bounding box center [725, 348] width 22 height 14
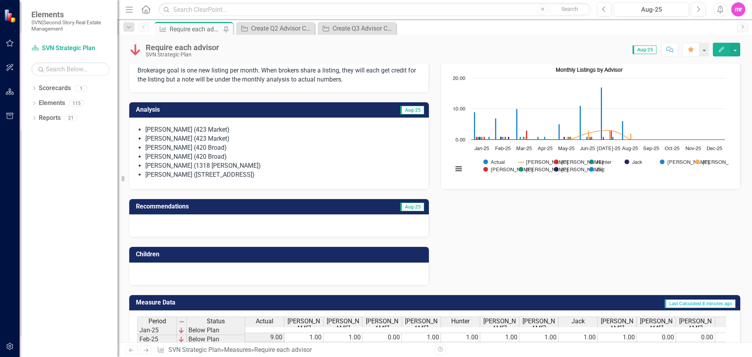
scroll to position [31, 0]
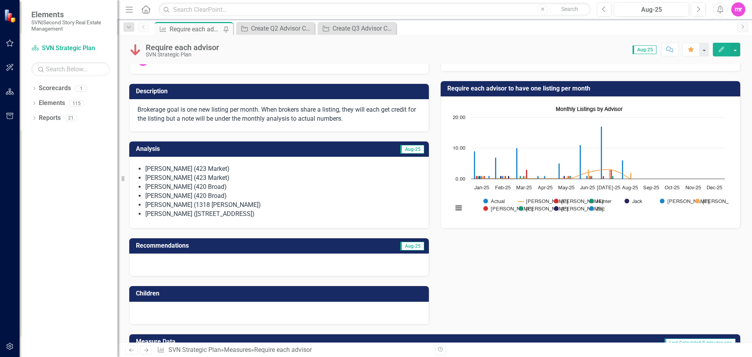
click at [408, 150] on span "Aug-25" at bounding box center [413, 149] width 24 height 9
click at [720, 51] on icon "Edit" at bounding box center [721, 49] width 7 height 5
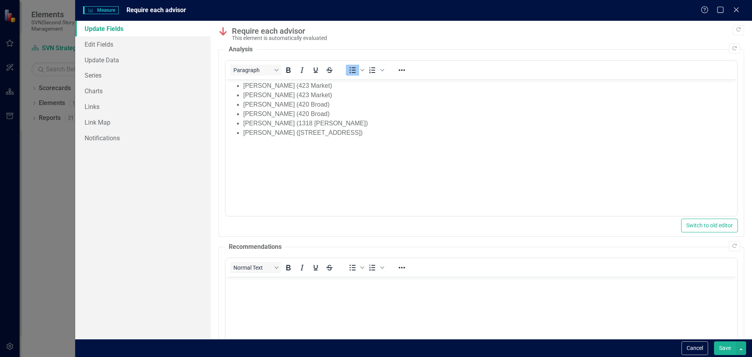
scroll to position [0, 0]
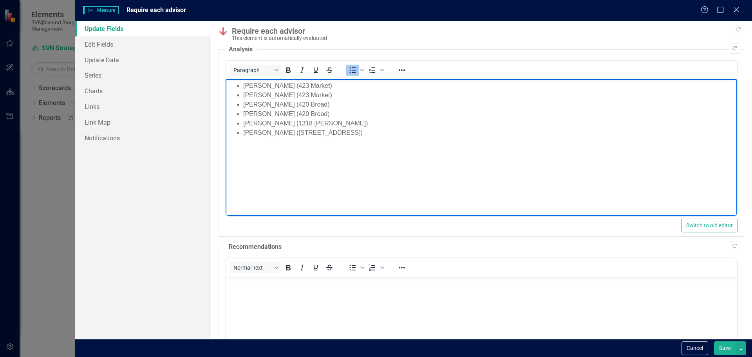
click at [329, 132] on li "Baker (302 W Cherokee St)" at bounding box center [489, 132] width 492 height 9
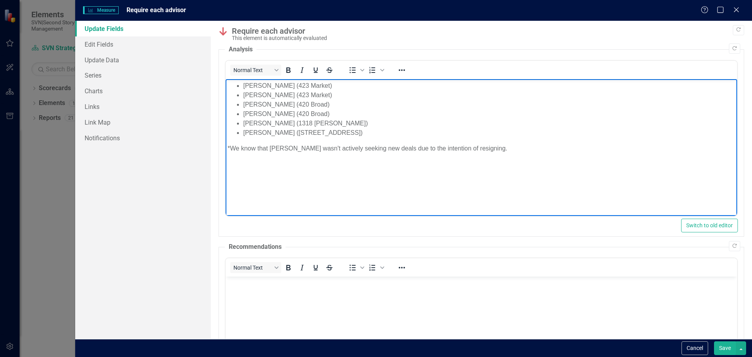
click at [723, 347] on button "Save" at bounding box center [725, 348] width 22 height 14
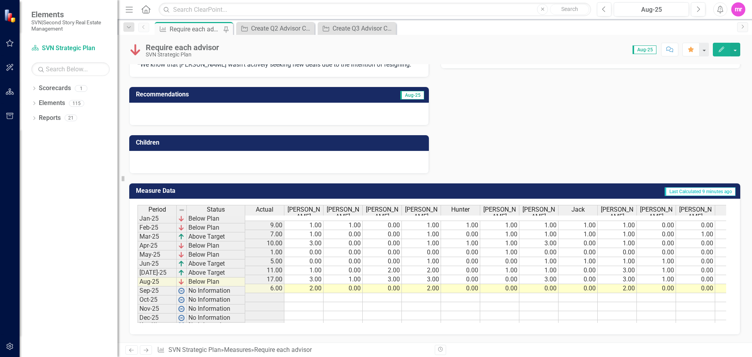
scroll to position [197, 0]
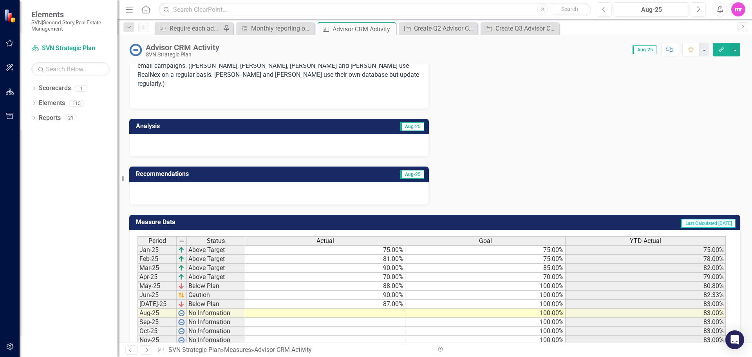
scroll to position [224, 0]
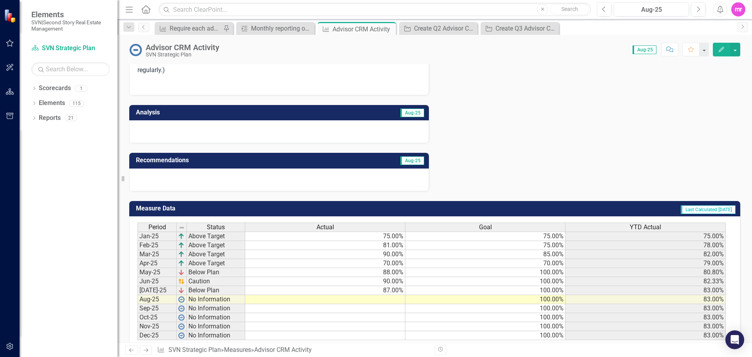
click at [720, 50] on icon "Edit" at bounding box center [721, 49] width 7 height 5
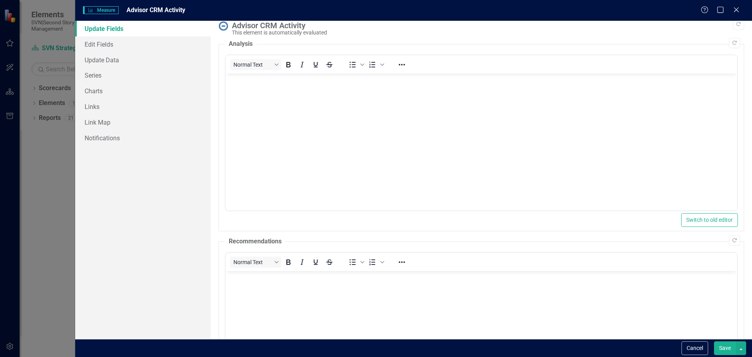
scroll to position [0, 0]
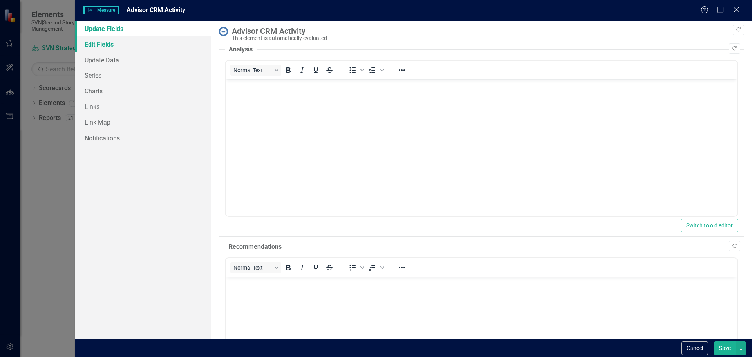
click at [103, 43] on link "Edit Fields" at bounding box center [143, 44] width 136 height 16
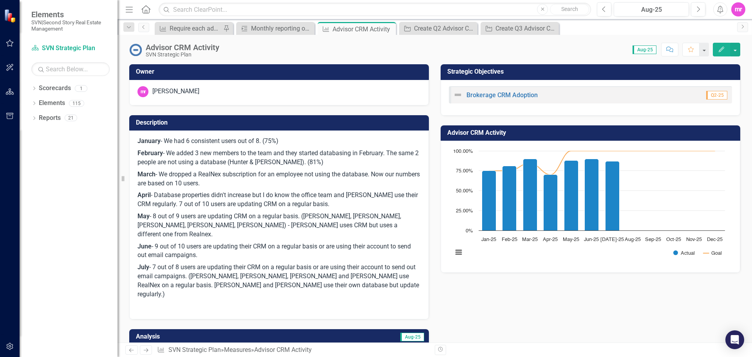
drag, startPoint x: 305, startPoint y: 276, endPoint x: 179, endPoint y: 265, distance: 125.9
click at [172, 263] on p "July - 7 out of 8 users are updating their CRM on a regular basis or are using …" at bounding box center [279, 280] width 283 height 39
drag, startPoint x: 303, startPoint y: 276, endPoint x: 242, endPoint y: 275, distance: 61.5
click at [242, 275] on p "July - 7 out of 8 users are updating their CRM on a regular basis or are using …" at bounding box center [279, 280] width 283 height 39
click at [721, 51] on icon "button" at bounding box center [721, 49] width 5 height 5
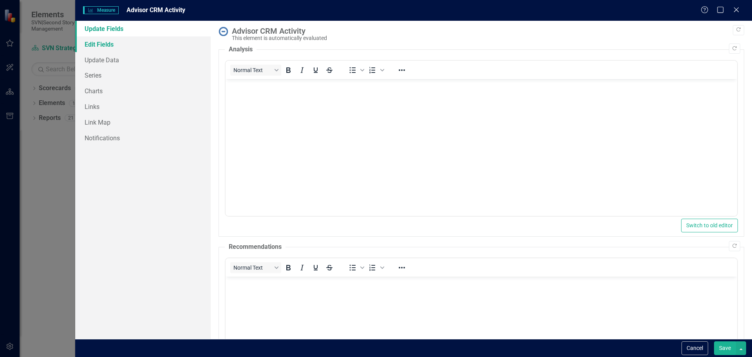
click at [101, 45] on link "Edit Fields" at bounding box center [143, 44] width 136 height 16
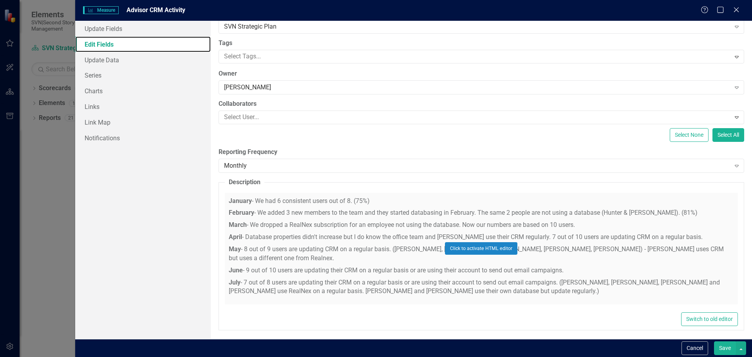
scroll to position [52, 0]
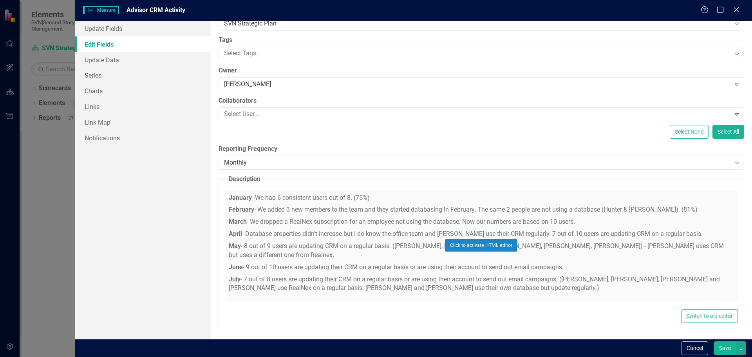
click at [450, 279] on div "Click to activate HTML editor" at bounding box center [481, 246] width 513 height 112
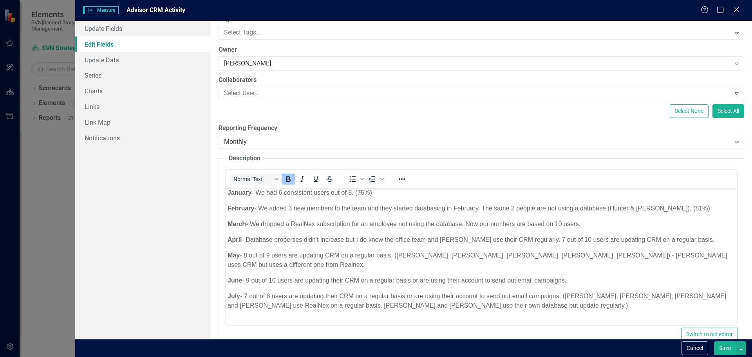
scroll to position [91, 0]
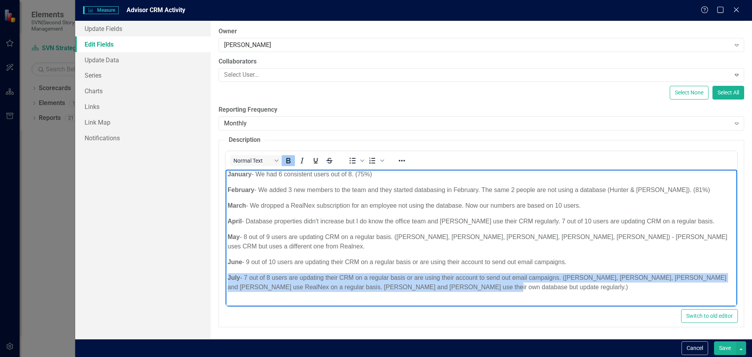
drag, startPoint x: 458, startPoint y: 277, endPoint x: 228, endPoint y: 268, distance: 230.3
click at [228, 273] on p "July - 7 out of 8 users are updating their CRM on a regular basis or are using …" at bounding box center [481, 282] width 508 height 19
copy p "July - 7 out of 8 users are updating their CRM on a regular basis or are using …"
click at [464, 277] on p "July - 7 out of 8 users are updating their CRM on a regular basis or are using …" at bounding box center [481, 282] width 508 height 19
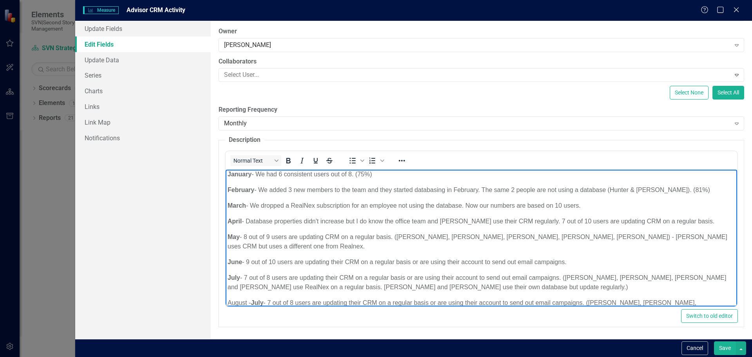
scroll to position [3, 0]
click at [271, 297] on p "August - July - 7 out of 8 users are updating their CRM on a regular basis or a…" at bounding box center [481, 306] width 508 height 19
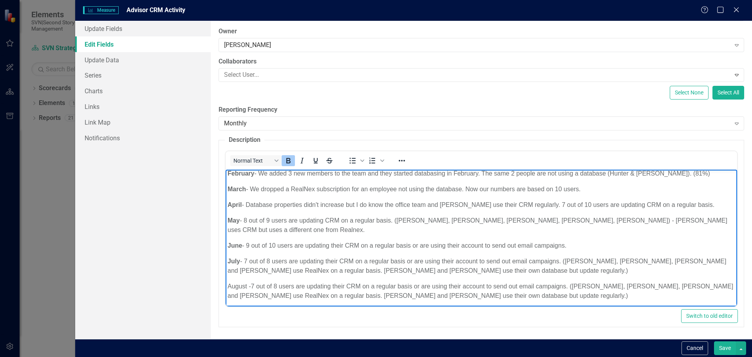
scroll to position [27, 0]
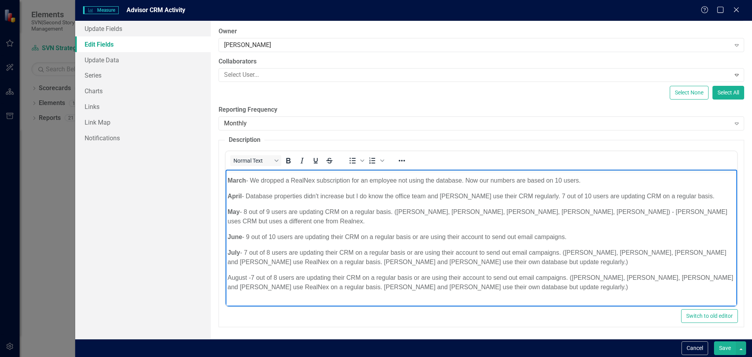
drag, startPoint x: 248, startPoint y: 266, endPoint x: 230, endPoint y: 267, distance: 17.7
click at [225, 267] on html "January - We had 6 consistent users out of 8. (75%) February - We added 3 new m…" at bounding box center [481, 228] width 512 height 173
drag, startPoint x: 248, startPoint y: 268, endPoint x: 227, endPoint y: 266, distance: 20.4
click at [227, 273] on p "August - 7 out of 8 users are updating their CRM on a regular basis or are usin…" at bounding box center [481, 282] width 508 height 19
click at [288, 161] on icon "Bold" at bounding box center [288, 160] width 4 height 5
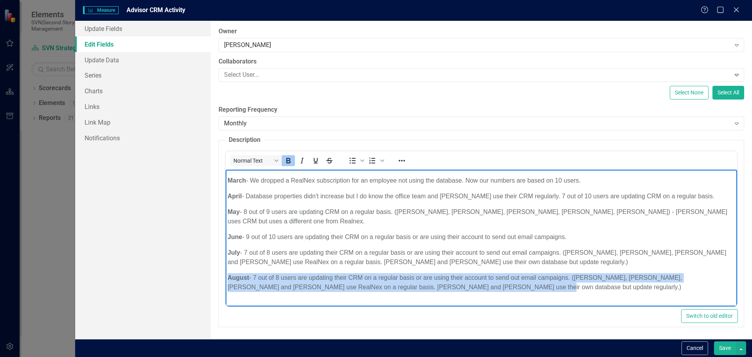
drag, startPoint x: 468, startPoint y: 278, endPoint x: 228, endPoint y: 269, distance: 240.4
click at [228, 273] on p "August - 7 out of 8 users are updating their CRM on a regular basis or are usin…" at bounding box center [481, 282] width 508 height 19
copy p "August - 7 out of 8 users are updating their CRM on a regular basis or are usin…"
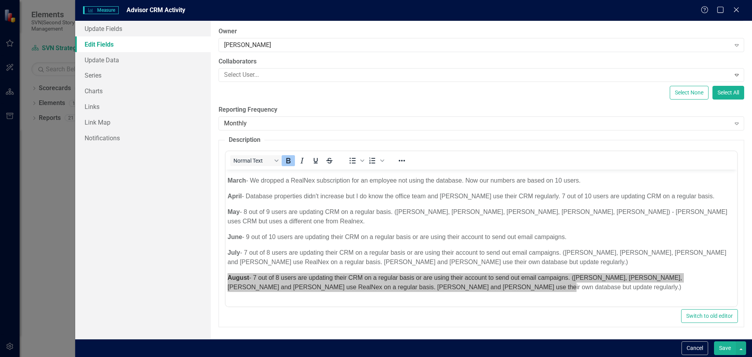
click at [725, 350] on button "Save" at bounding box center [725, 348] width 22 height 14
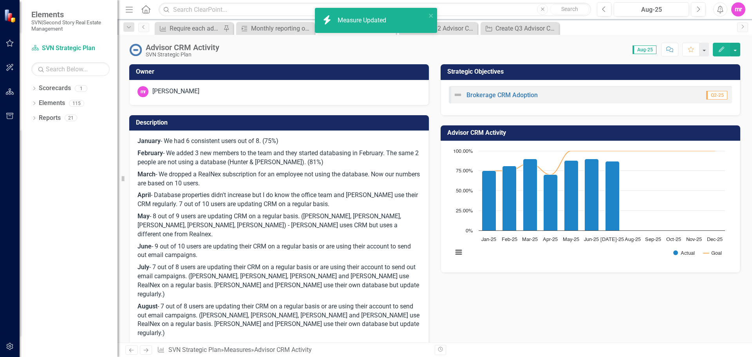
click at [723, 50] on icon "Edit" at bounding box center [721, 49] width 7 height 5
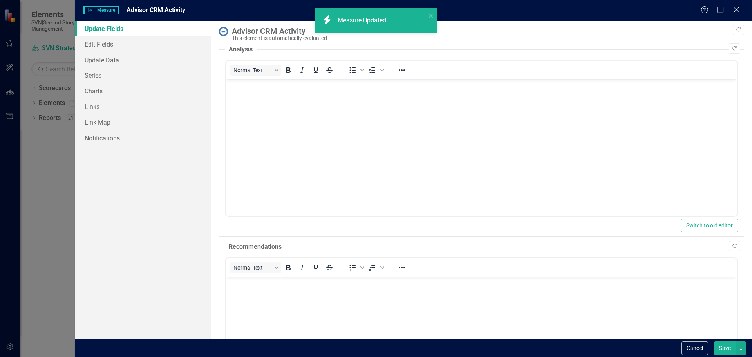
scroll to position [0, 0]
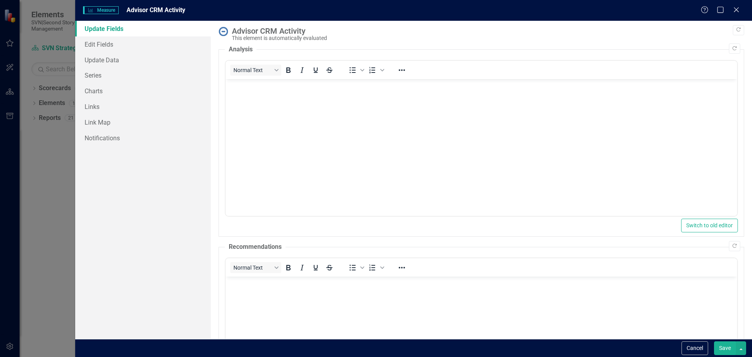
click at [252, 95] on body "Rich Text Area. Press ALT-0 for help." at bounding box center [481, 138] width 512 height 118
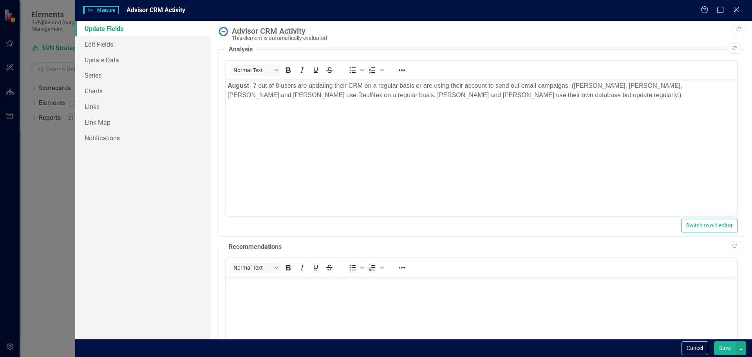
click at [722, 347] on button "Save" at bounding box center [725, 348] width 22 height 14
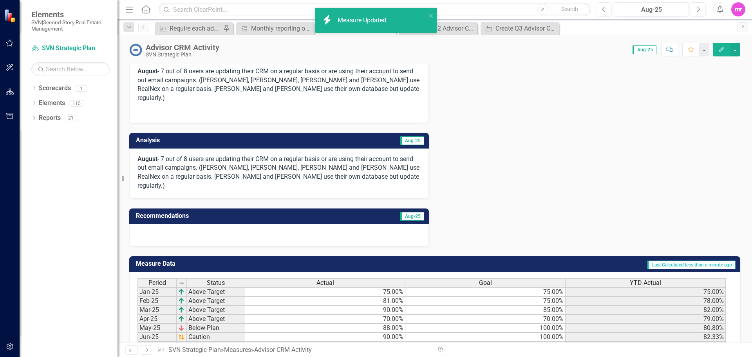
scroll to position [273, 0]
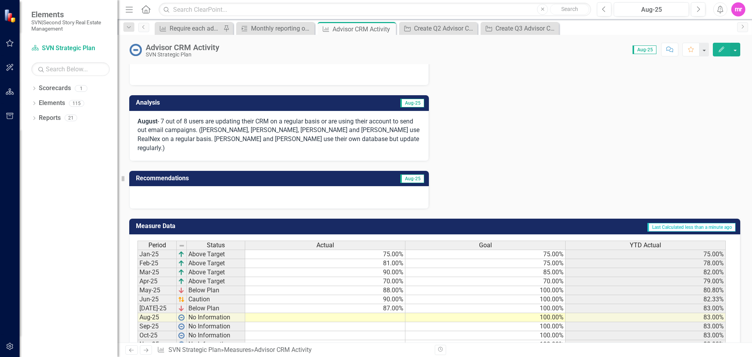
click at [718, 47] on icon "Edit" at bounding box center [721, 49] width 7 height 5
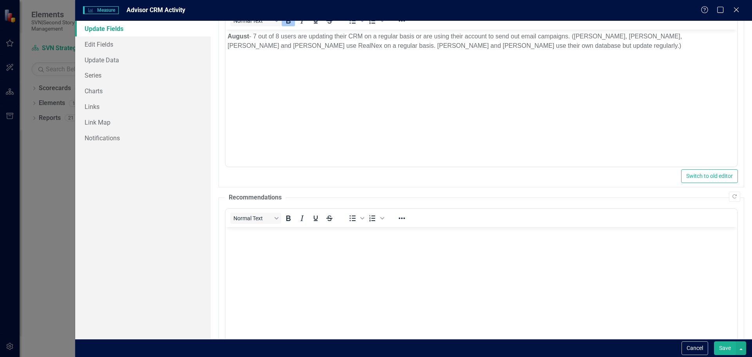
scroll to position [107, 0]
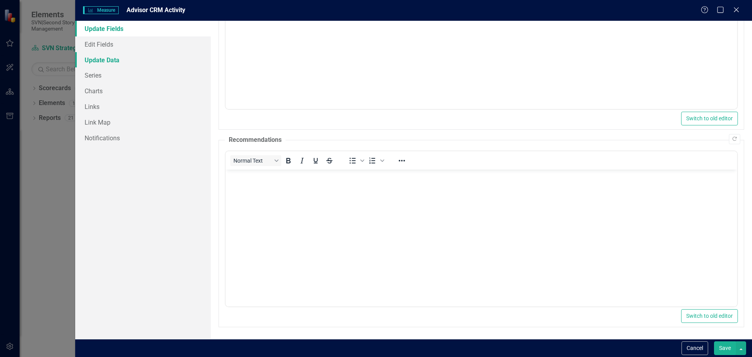
click at [102, 59] on link "Update Data" at bounding box center [143, 60] width 136 height 16
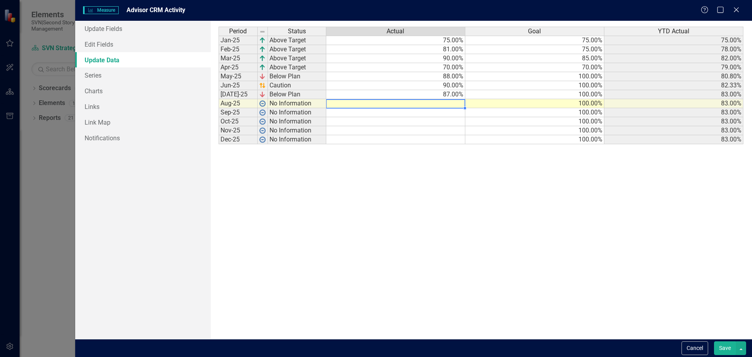
click at [459, 104] on td at bounding box center [395, 103] width 139 height 9
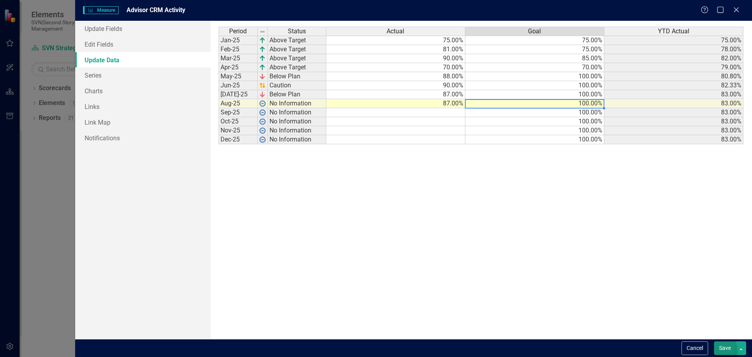
type textarea "100"
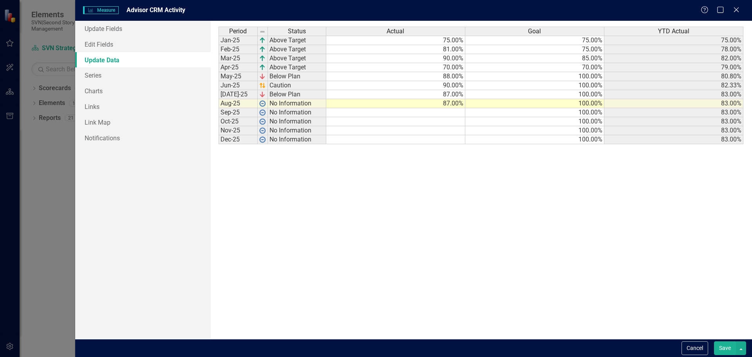
click at [727, 349] on button "Save" at bounding box center [725, 348] width 22 height 14
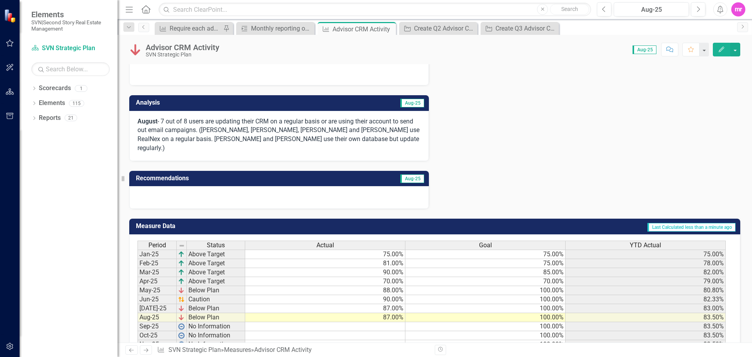
click at [303, 117] on p "August - 7 out of 8 users are updating their CRM on a regular basis or are usin…" at bounding box center [279, 135] width 283 height 36
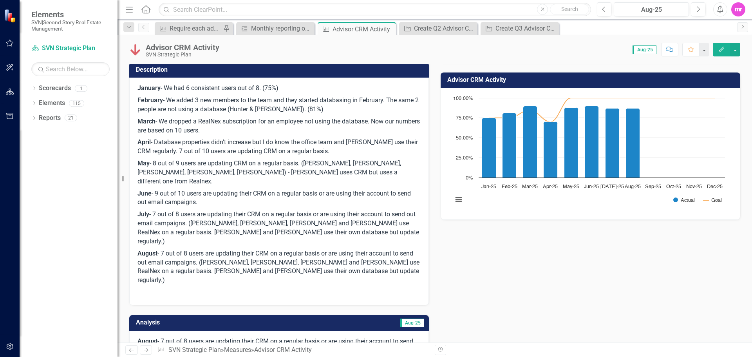
scroll to position [0, 0]
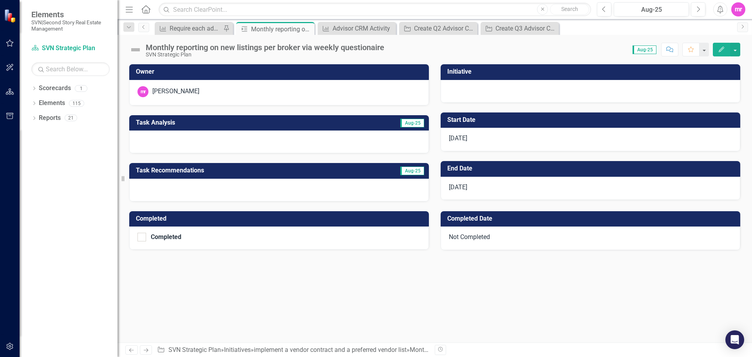
checkbox input "true"
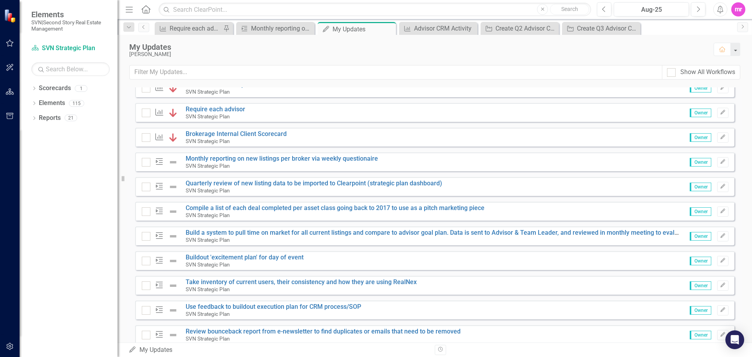
scroll to position [118, 0]
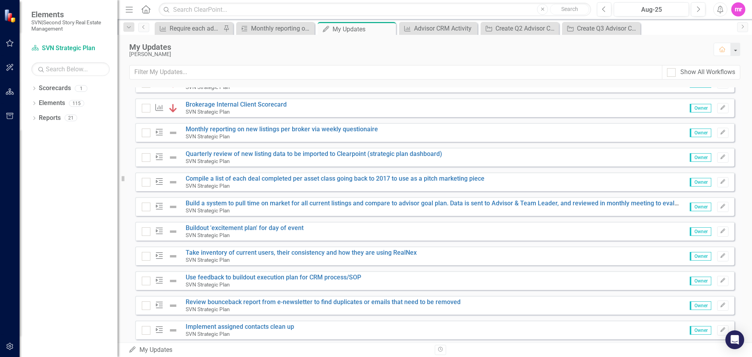
click at [11, 44] on icon "button" at bounding box center [10, 43] width 8 height 6
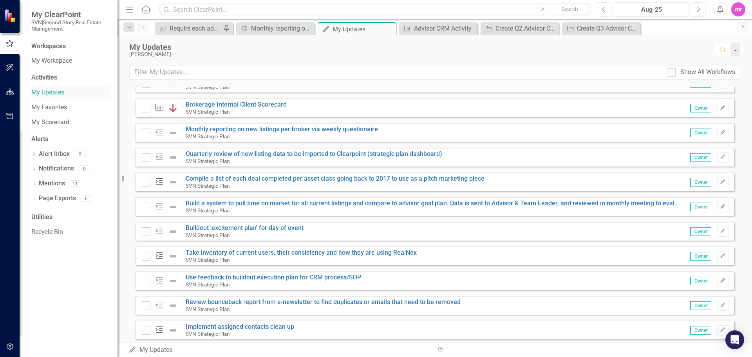
click at [53, 93] on link "My Updates" at bounding box center [70, 92] width 78 height 9
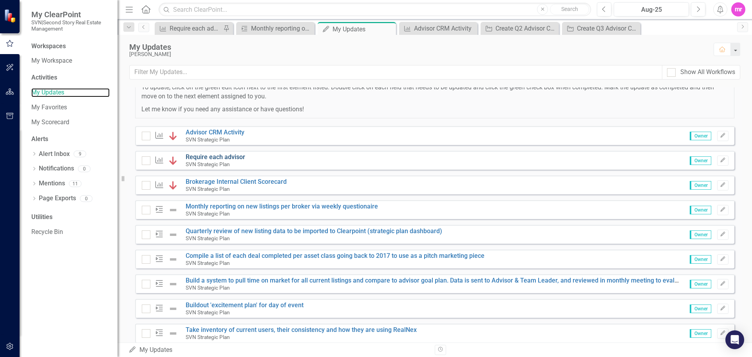
scroll to position [39, 0]
click at [242, 183] on link "Brokerage Internal Client Scorecard" at bounding box center [236, 182] width 101 height 7
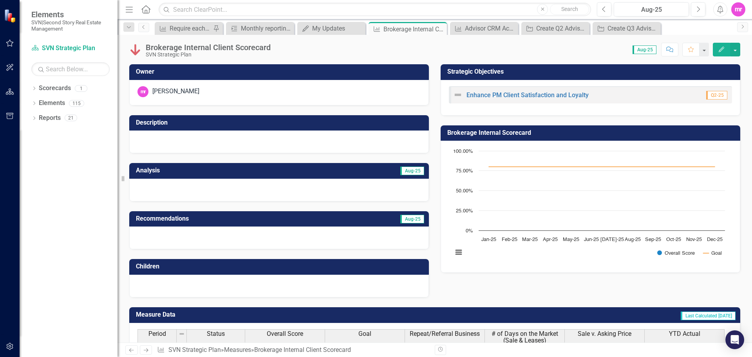
click at [723, 49] on icon "button" at bounding box center [721, 49] width 5 height 5
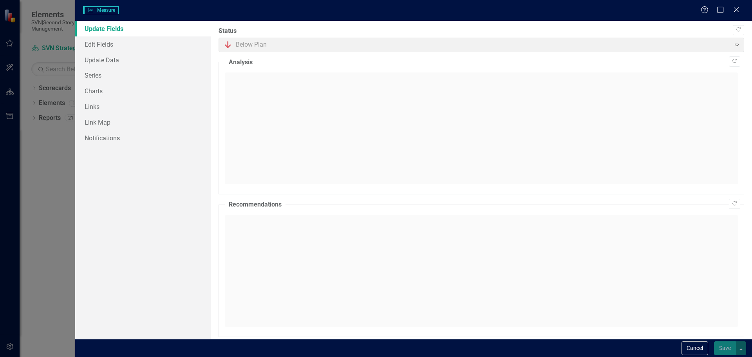
click at [245, 73] on div at bounding box center [481, 131] width 513 height 120
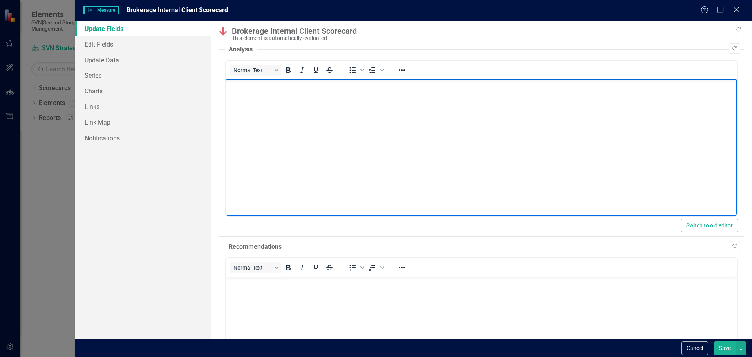
click at [247, 92] on body "Rich Text Area. Press ALT-0 for help." at bounding box center [481, 138] width 512 height 118
drag, startPoint x: 492, startPoint y: 86, endPoint x: 228, endPoint y: 82, distance: 264.2
click at [227, 82] on p "Not currently tracking this due to capturing this data through monthly surveys …" at bounding box center [481, 85] width 508 height 9
copy p "Not currently tracking this due to capturing this data through monthly surveys …"
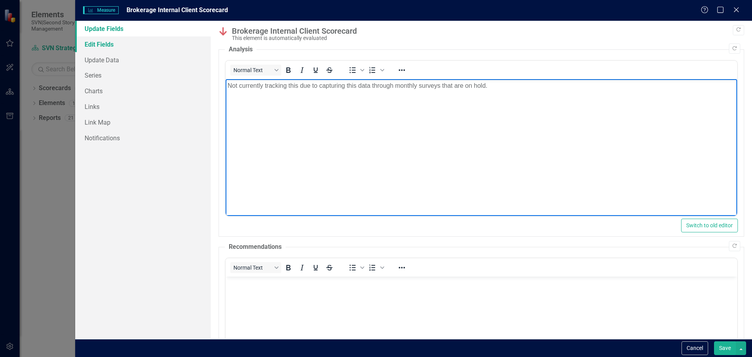
click at [111, 47] on link "Edit Fields" at bounding box center [143, 44] width 136 height 16
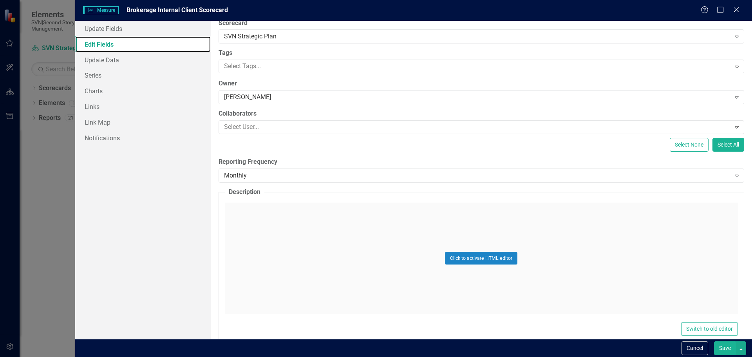
scroll to position [52, 0]
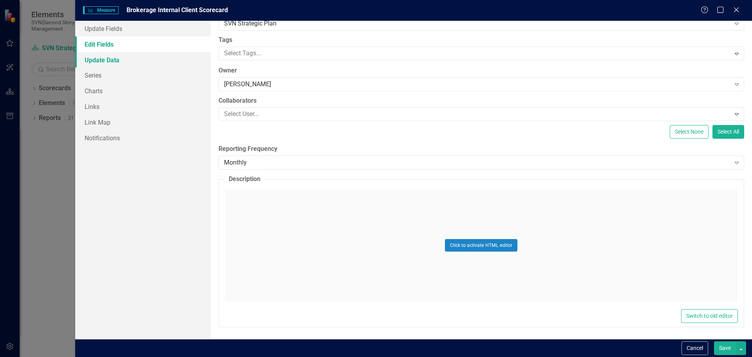
click at [106, 62] on link "Update Data" at bounding box center [143, 60] width 136 height 16
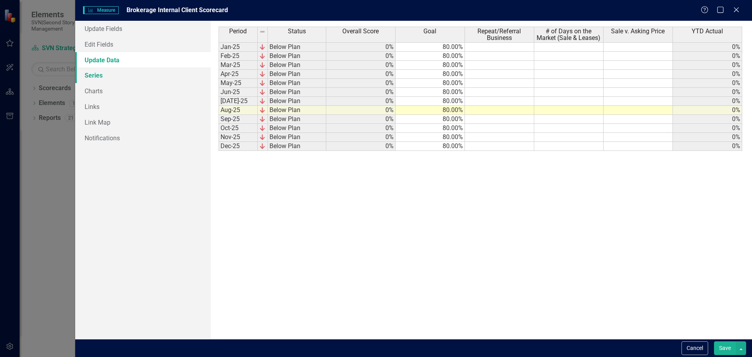
click at [100, 75] on link "Series" at bounding box center [143, 75] width 136 height 16
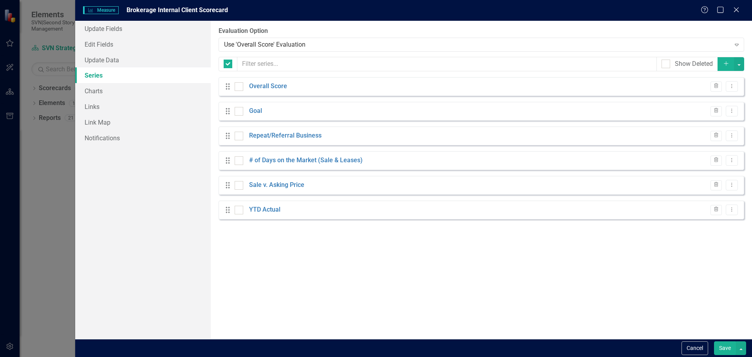
checkbox input "false"
click at [102, 29] on link "Update Fields" at bounding box center [143, 29] width 136 height 16
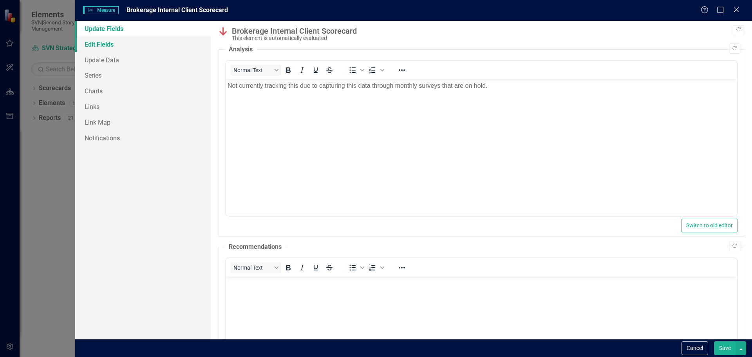
click at [104, 42] on link "Edit Fields" at bounding box center [143, 44] width 136 height 16
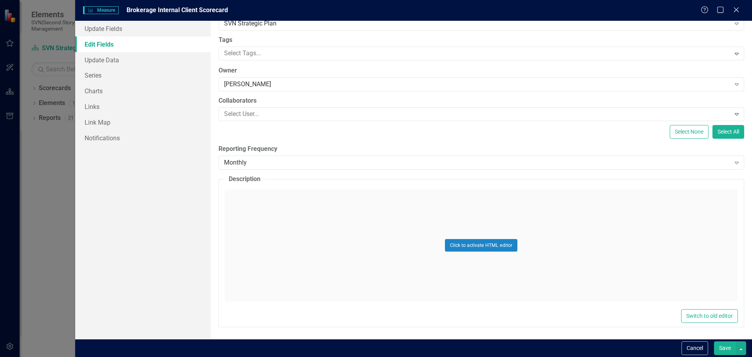
click at [723, 349] on button "Save" at bounding box center [725, 348] width 22 height 14
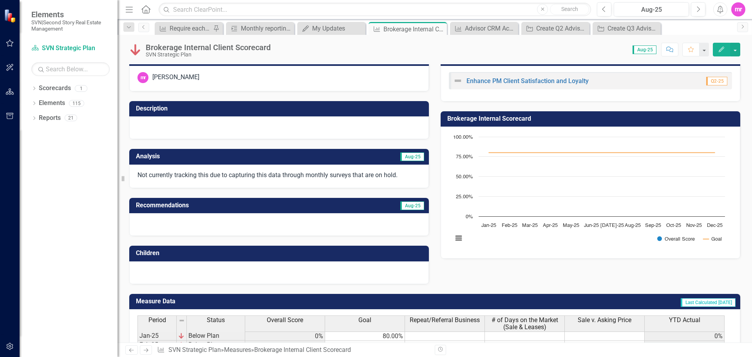
scroll to position [0, 0]
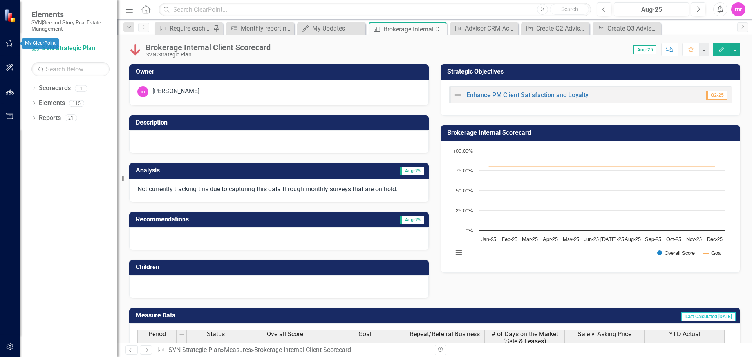
click at [10, 41] on icon "button" at bounding box center [10, 43] width 8 height 6
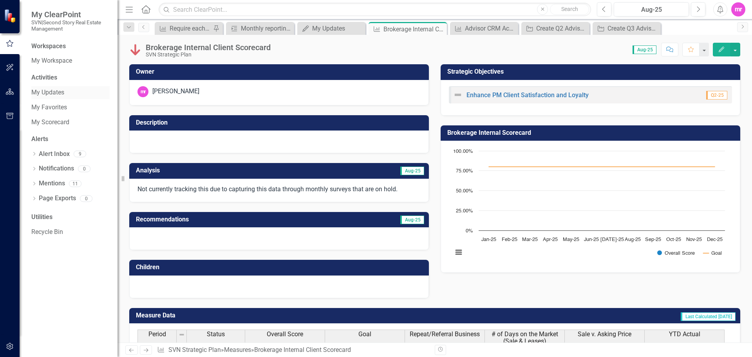
click at [49, 91] on link "My Updates" at bounding box center [70, 92] width 78 height 9
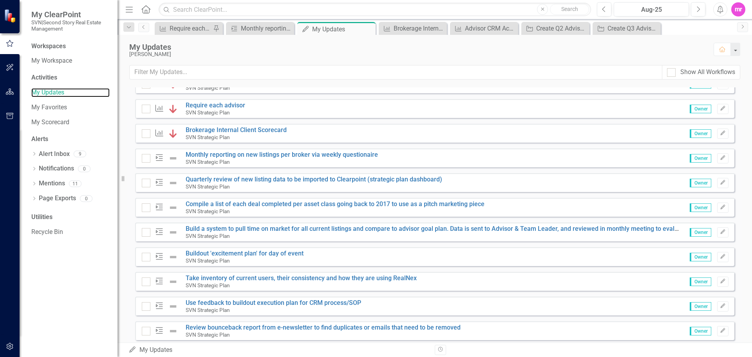
scroll to position [78, 0]
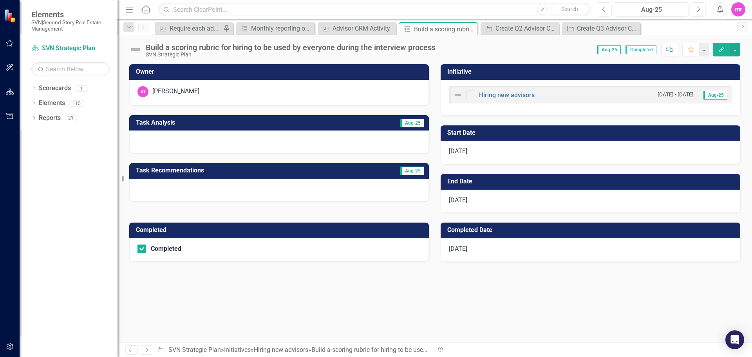
click at [724, 50] on icon "Edit" at bounding box center [721, 49] width 7 height 5
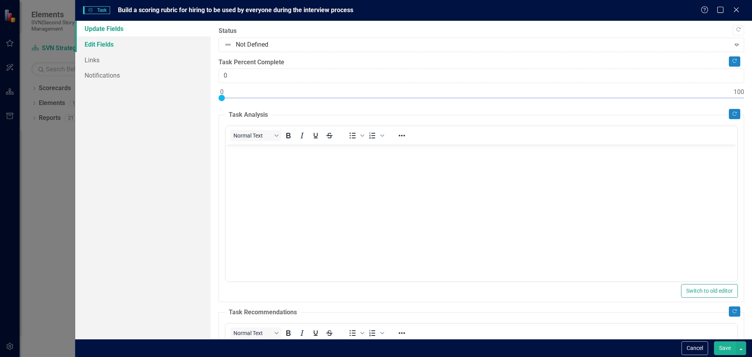
click at [102, 42] on link "Edit Fields" at bounding box center [143, 44] width 136 height 16
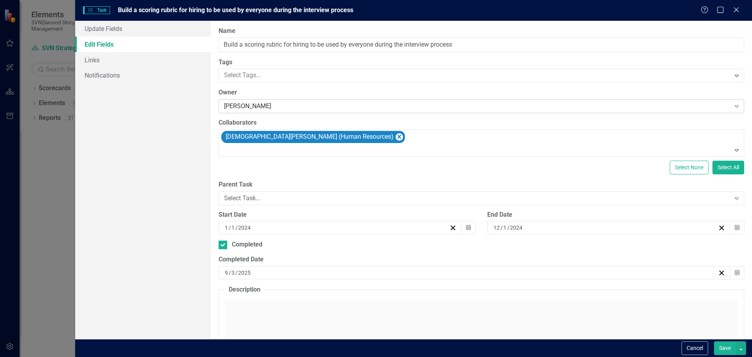
click at [286, 105] on div "[PERSON_NAME]" at bounding box center [477, 106] width 507 height 9
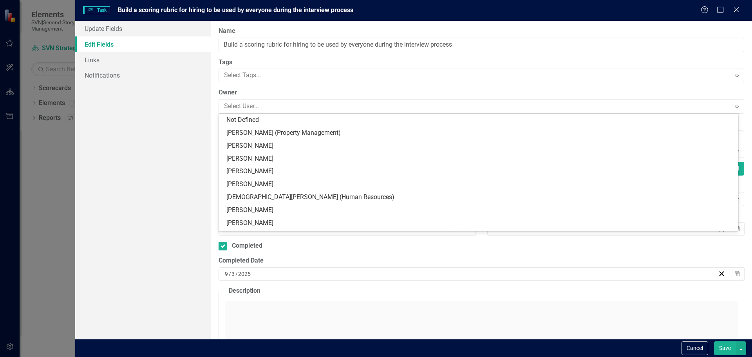
scroll to position [76, 0]
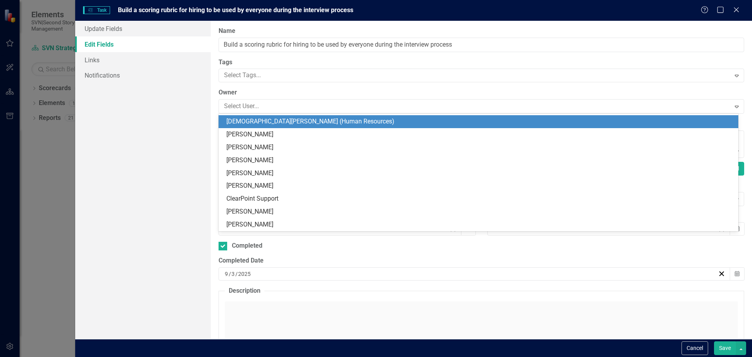
click at [268, 121] on div "[DEMOGRAPHIC_DATA][PERSON_NAME] (Human Resources)" at bounding box center [481, 121] width 508 height 9
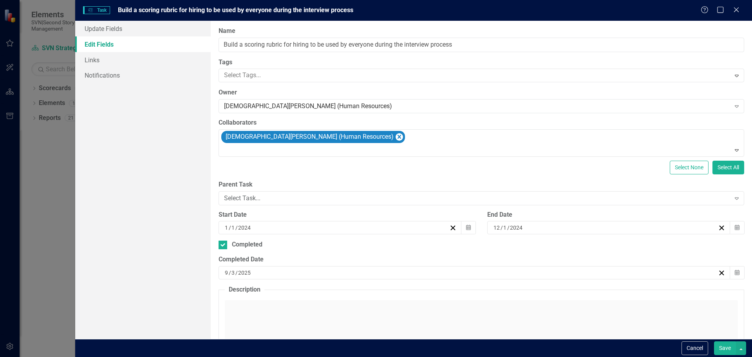
click at [728, 346] on button "Save" at bounding box center [725, 348] width 22 height 14
